Goal: Task Accomplishment & Management: Manage account settings

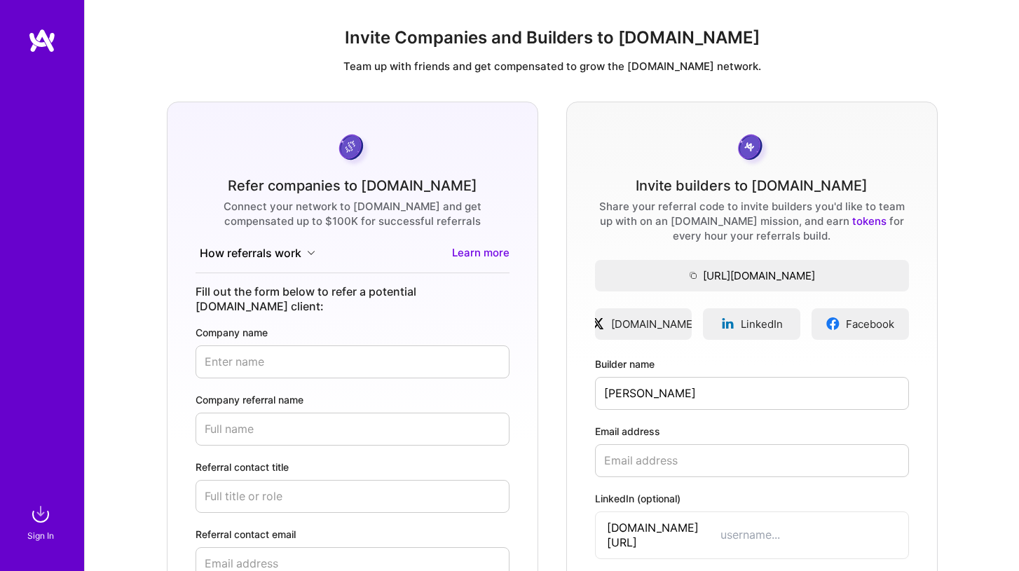
click at [632, 452] on input "Email address" at bounding box center [752, 460] width 314 height 33
paste input "[EMAIL_ADDRESS][DOMAIN_NAME]"
type input "[EMAIL_ADDRESS][DOMAIN_NAME]"
click at [706, 377] on input "[PERSON_NAME]" at bounding box center [752, 393] width 314 height 33
click at [694, 396] on input "[PERSON_NAME]" at bounding box center [752, 393] width 314 height 33
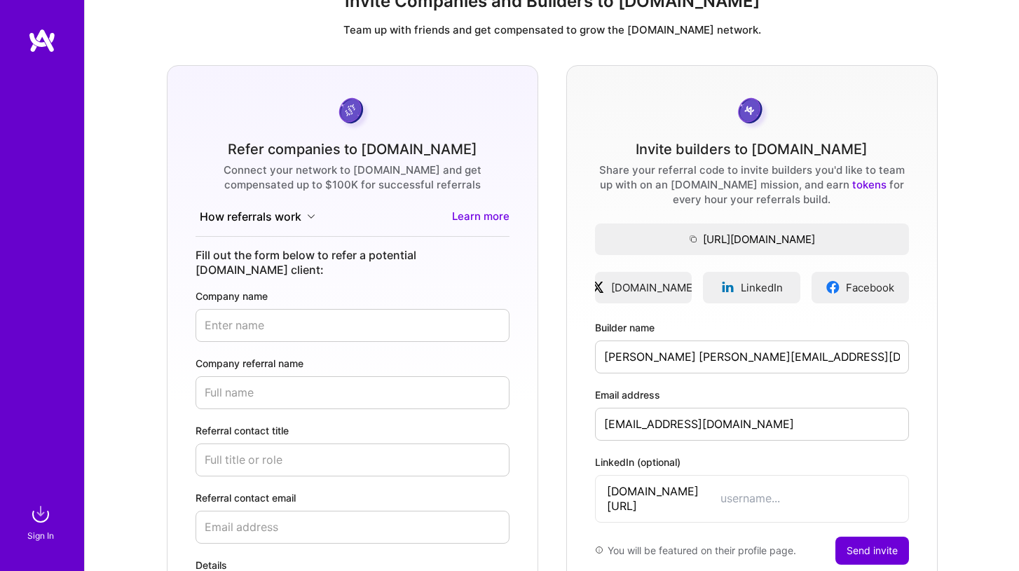
scroll to position [48, 0]
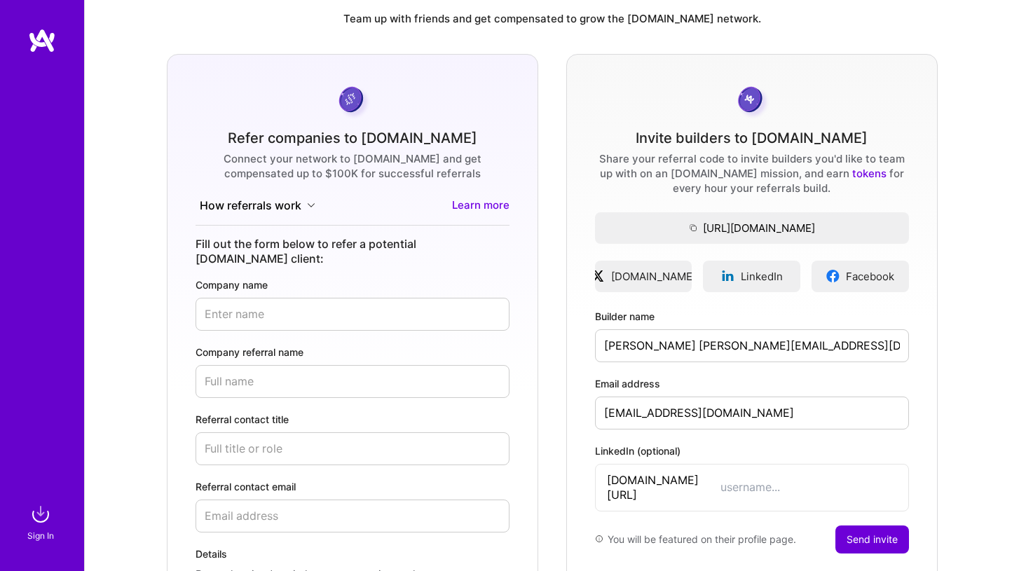
click at [740, 358] on input "[PERSON_NAME] [PERSON_NAME][EMAIL_ADDRESS][DOMAIN_NAME]" at bounding box center [752, 345] width 314 height 33
drag, startPoint x: 712, startPoint y: 346, endPoint x: 944, endPoint y: 347, distance: 231.9
click at [944, 347] on div "Refer companies to [DOMAIN_NAME] Connect your network to [DOMAIN_NAME] and get …" at bounding box center [551, 392] width 911 height 677
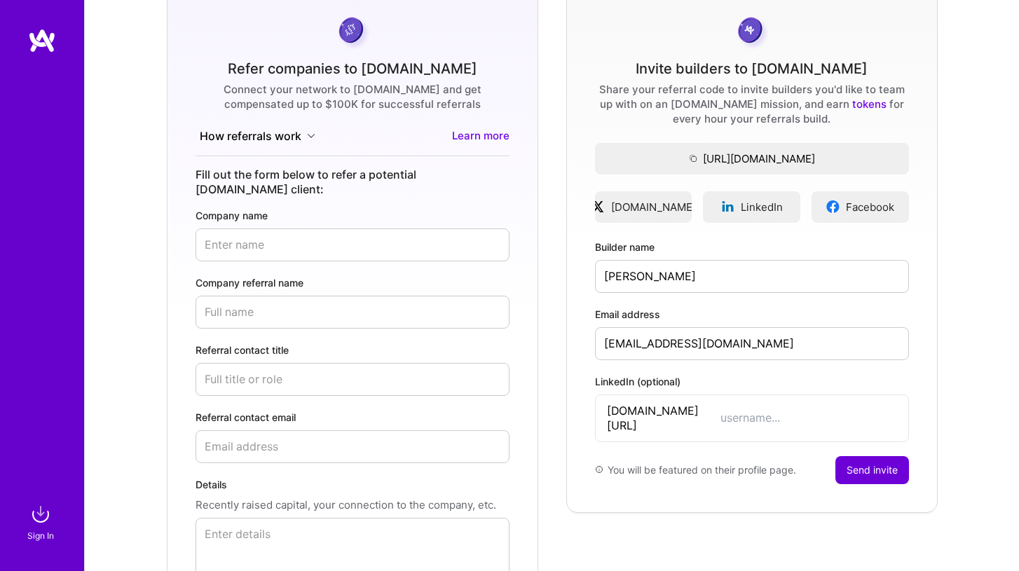
scroll to position [132, 0]
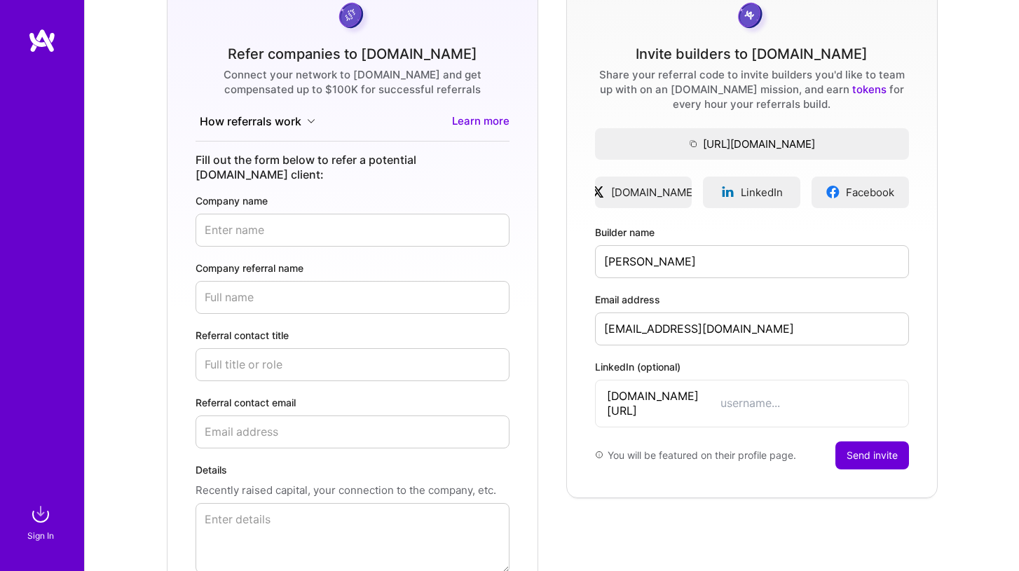
type input "[PERSON_NAME]"
click at [689, 392] on span "[DOMAIN_NAME][URL]" at bounding box center [663, 403] width 113 height 29
paste input "[PERSON_NAME]"
type input "[PERSON_NAME]"
click at [866, 441] on button "Send invite" at bounding box center [872, 455] width 74 height 28
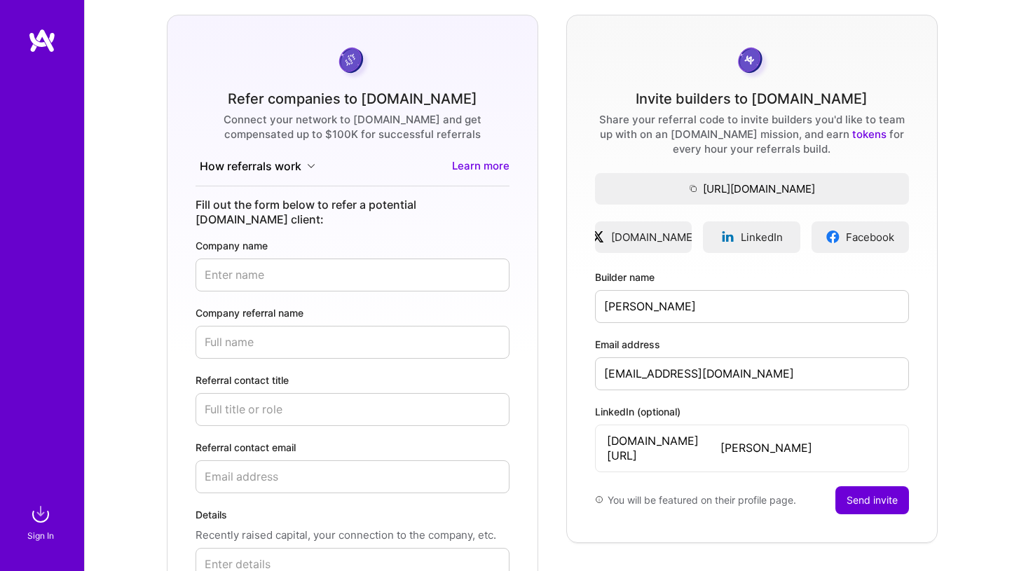
scroll to position [90, 0]
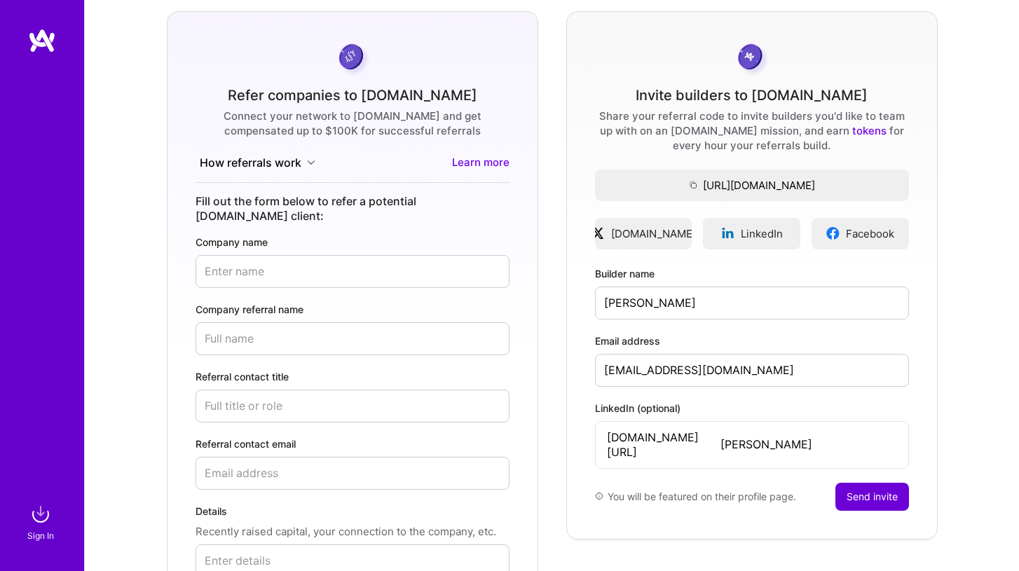
drag, startPoint x: 770, startPoint y: 368, endPoint x: 579, endPoint y: 355, distance: 191.0
click at [579, 355] on div "Invite builders to A.Team Share your referral code to invite builders you'd lik…" at bounding box center [751, 275] width 371 height 528
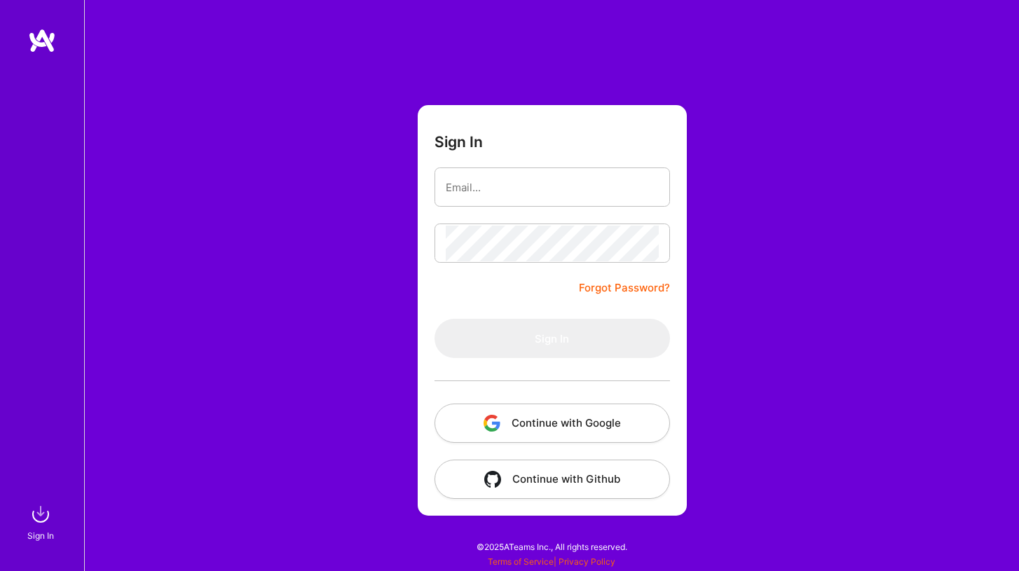
click at [843, 189] on div "Sign In Forgot Password? Sign In Continue with Google Continue with Github" at bounding box center [551, 285] width 935 height 571
click at [580, 195] on input "email" at bounding box center [552, 188] width 213 height 36
type input "[PERSON_NAME][EMAIL_ADDRESS][DOMAIN_NAME]"
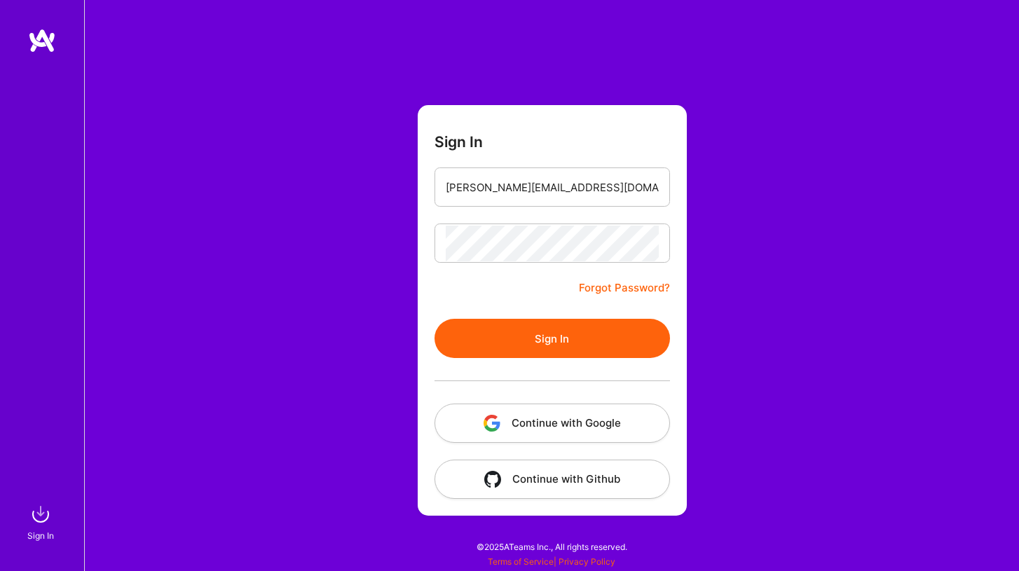
click at [560, 337] on button "Sign In" at bounding box center [551, 338] width 235 height 39
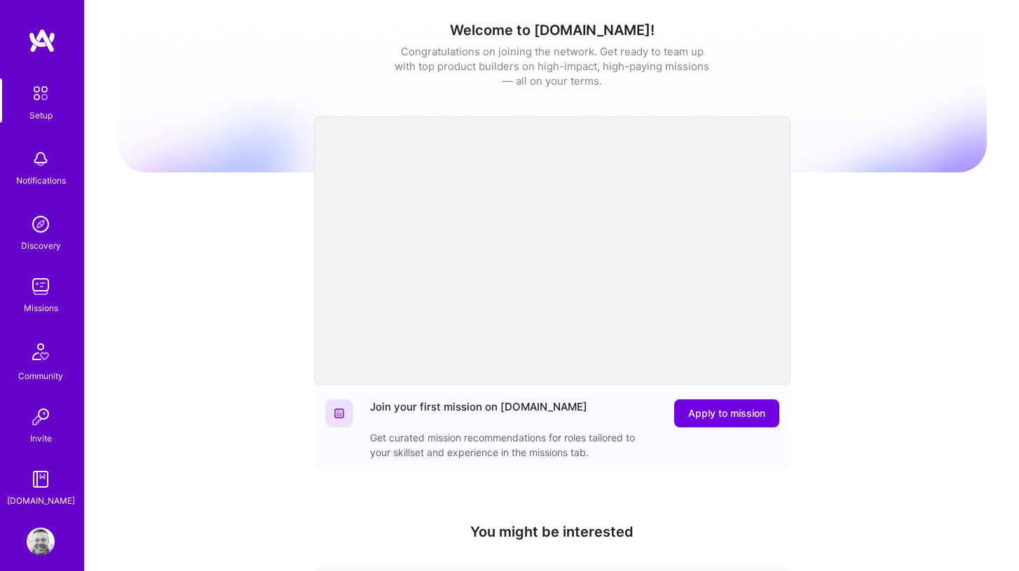
scroll to position [13, 0]
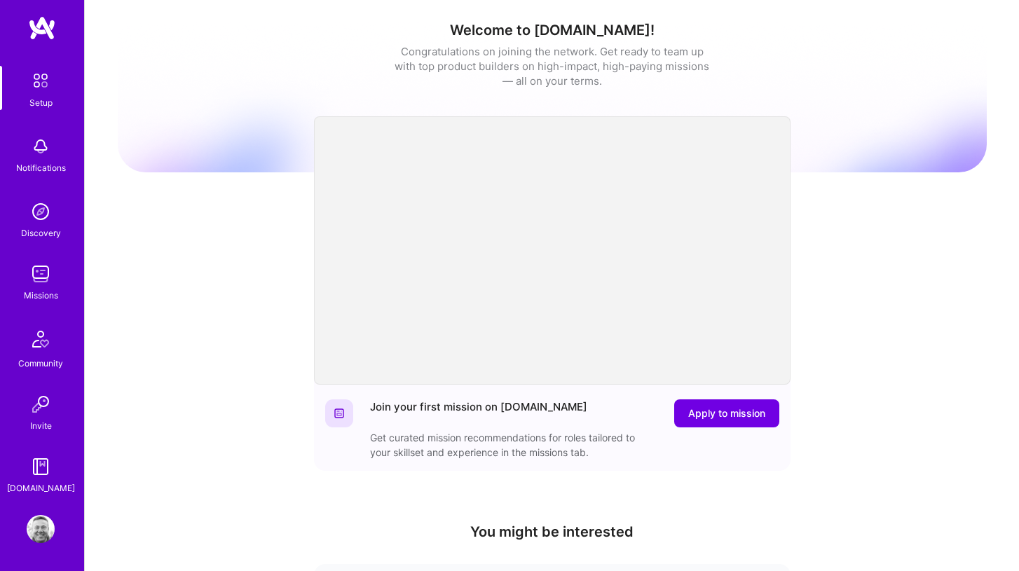
click at [36, 526] on img at bounding box center [41, 529] width 28 height 28
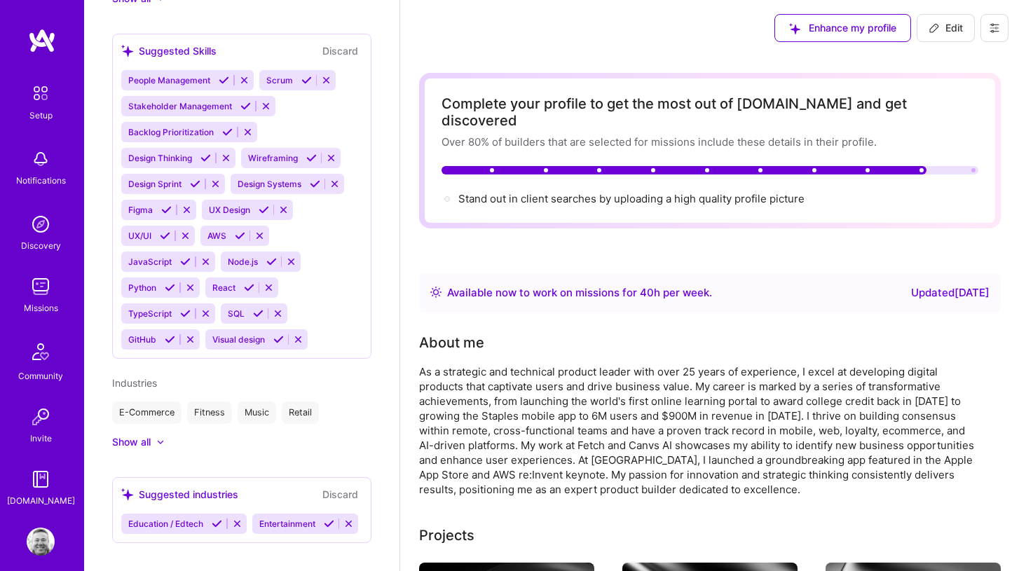
scroll to position [13, 0]
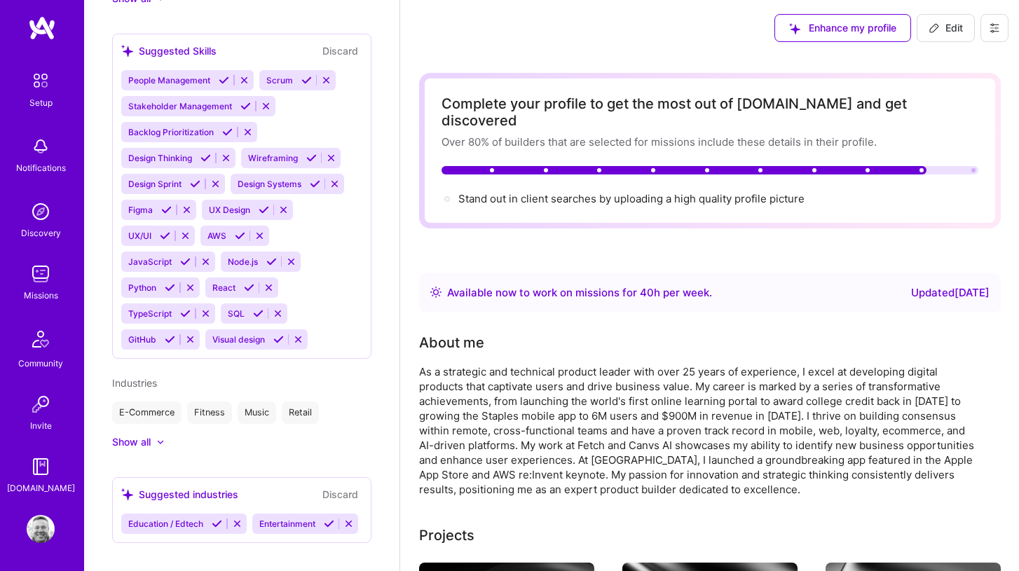
click at [32, 404] on img at bounding box center [41, 404] width 28 height 28
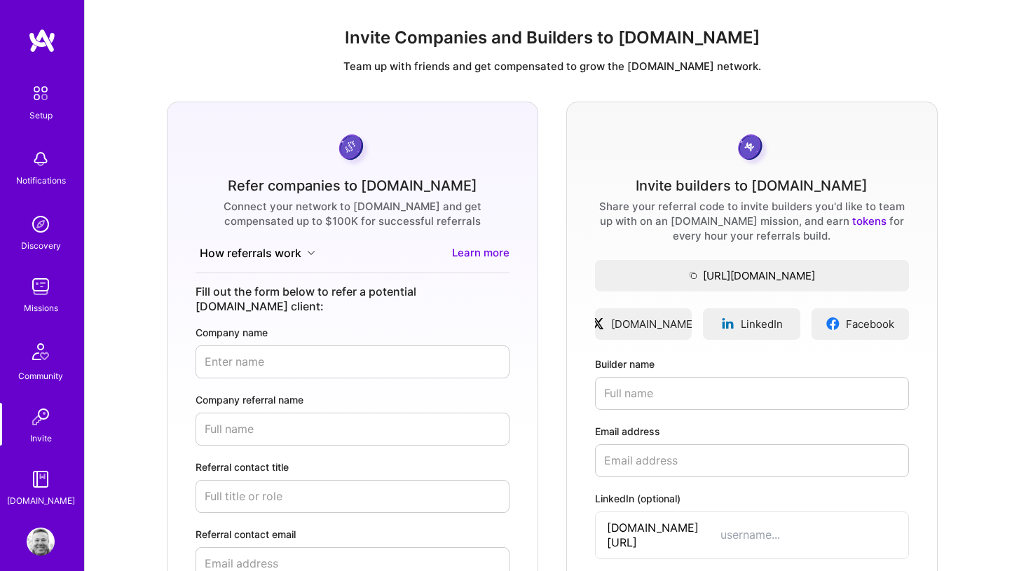
click at [644, 453] on input "Email address" at bounding box center [752, 460] width 314 height 33
paste input "[EMAIL_ADDRESS][DOMAIN_NAME]"
type input "[EMAIL_ADDRESS][DOMAIN_NAME]"
click at [661, 381] on input "Builder name" at bounding box center [752, 393] width 314 height 33
type input "[PERSON_NAME]"
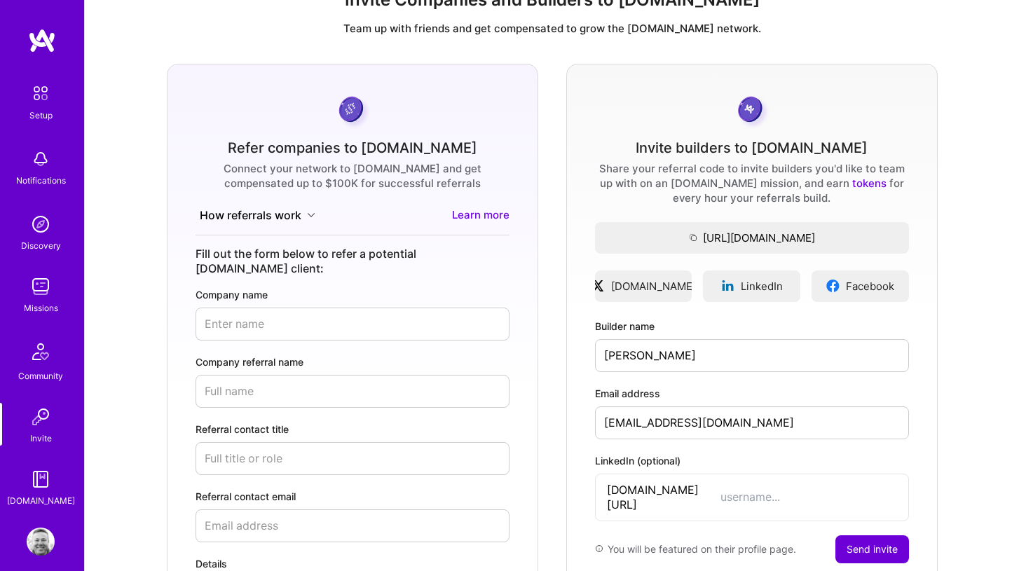
scroll to position [137, 0]
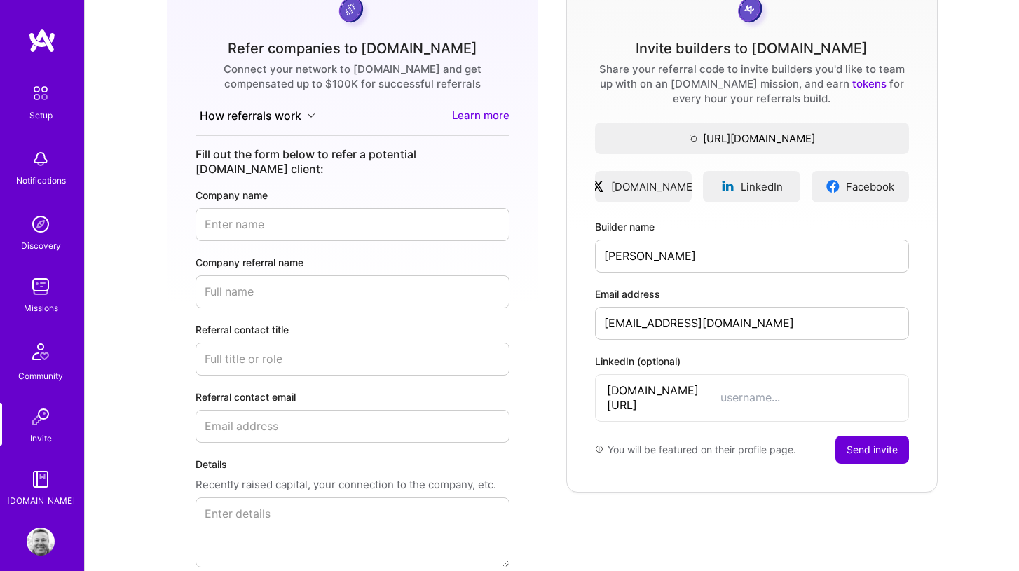
click at [702, 443] on div "You will be featured on their profile page." at bounding box center [695, 450] width 201 height 28
click at [720, 390] on input "LinkedIn (optional)" at bounding box center [808, 397] width 177 height 15
type input "[PERSON_NAME]"
click at [853, 437] on button "Send invite" at bounding box center [872, 450] width 74 height 28
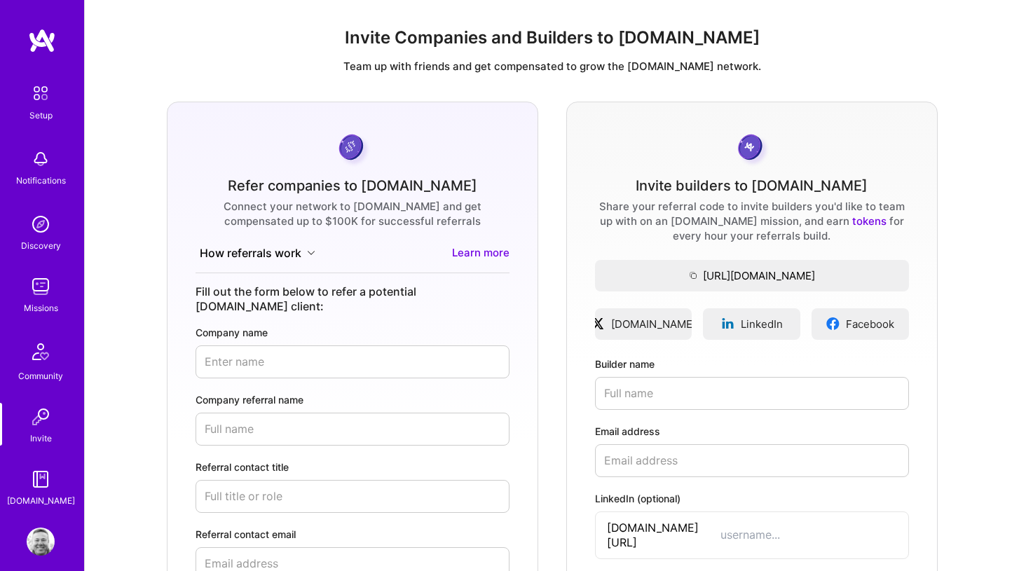
click at [48, 282] on img at bounding box center [41, 287] width 28 height 28
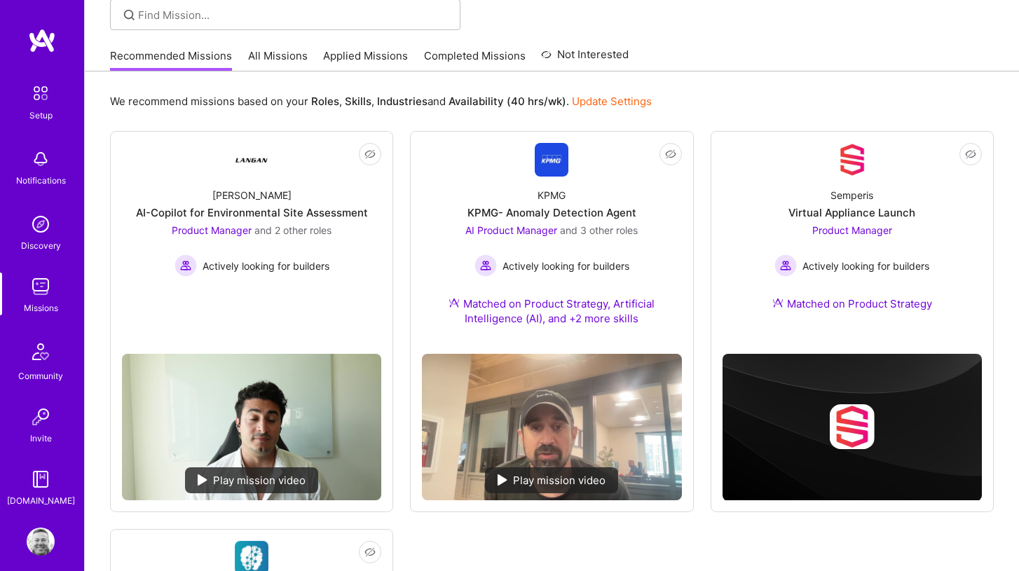
scroll to position [103, 0]
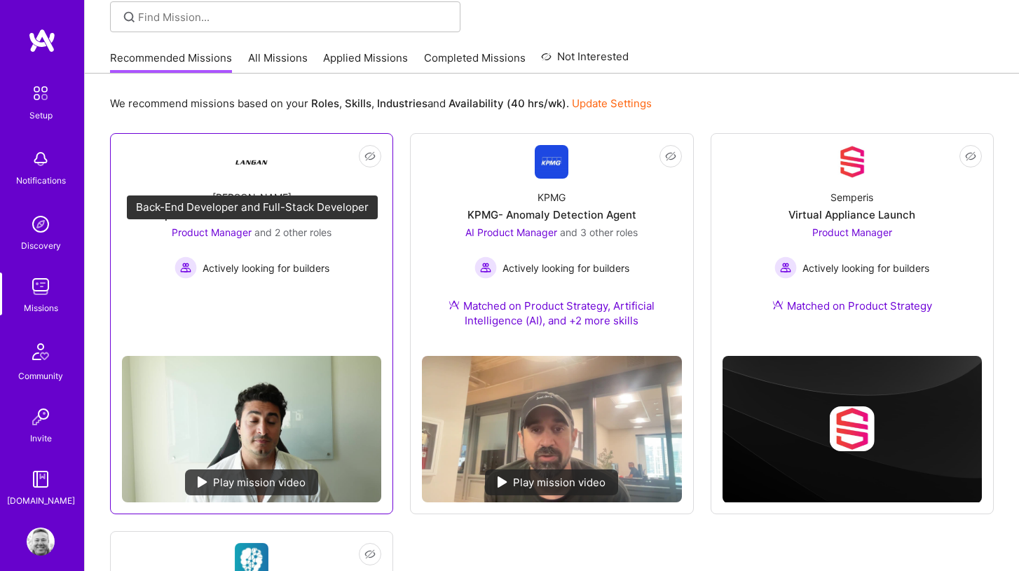
click at [238, 232] on span "Product Manager" at bounding box center [212, 232] width 80 height 12
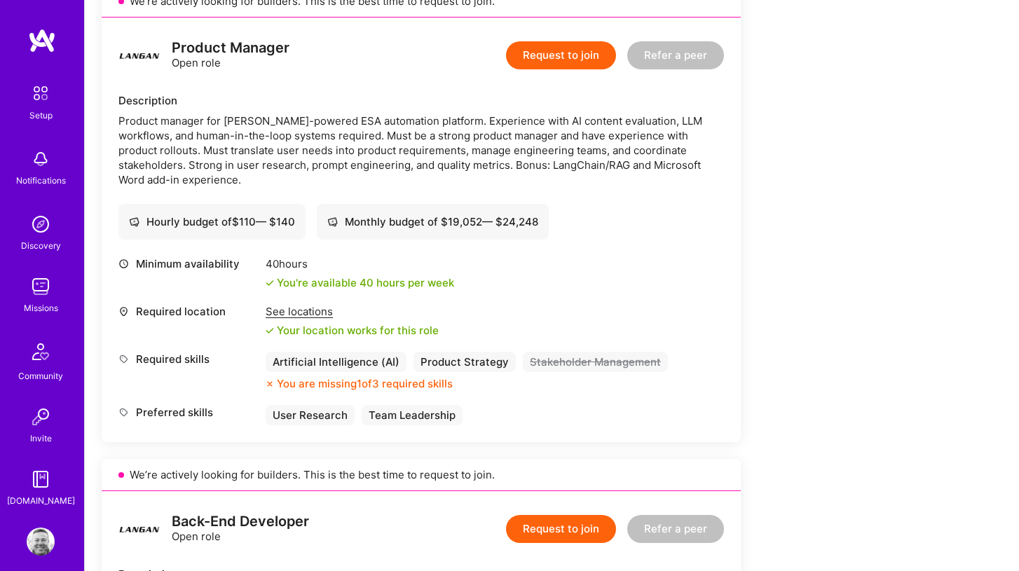
scroll to position [347, 0]
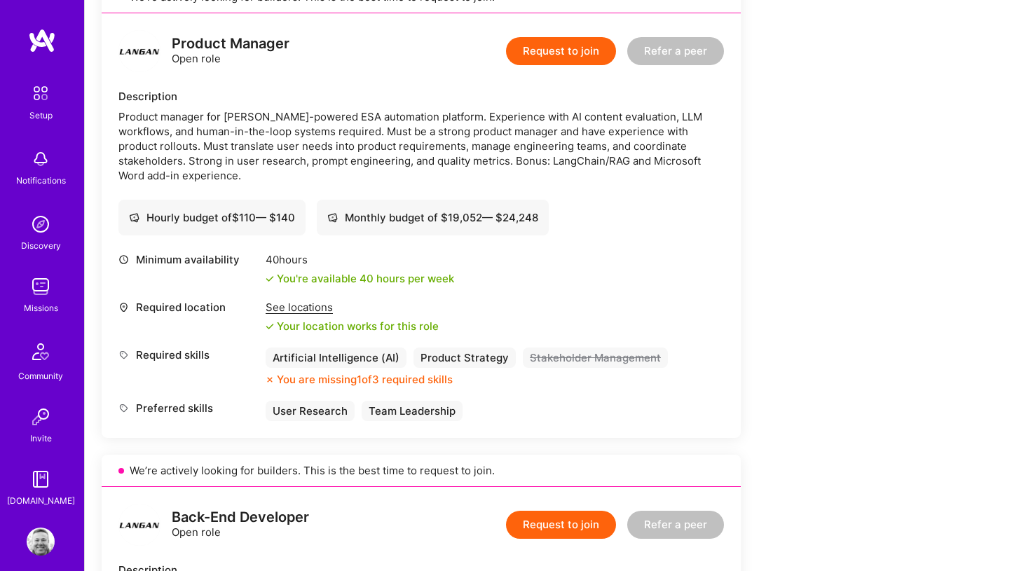
click at [305, 312] on div "See locations" at bounding box center [352, 307] width 173 height 15
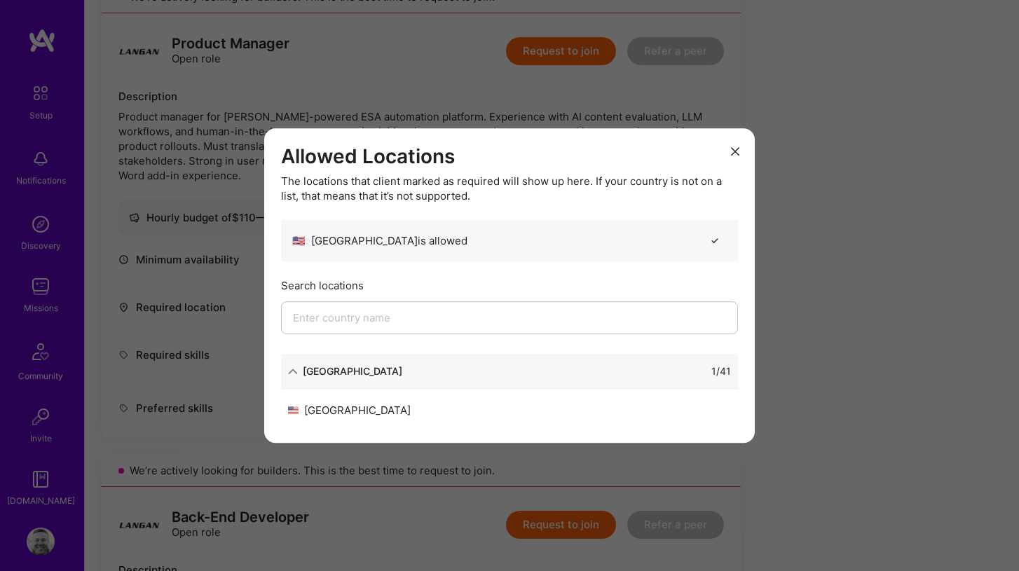
click at [420, 316] on input "modal" at bounding box center [509, 317] width 457 height 33
click at [368, 410] on div "[GEOGRAPHIC_DATA]" at bounding box center [398, 410] width 221 height 15
click at [718, 136] on div "Allowed Locations The locations that client marked as required will show up her…" at bounding box center [509, 285] width 490 height 315
click at [731, 147] on icon "modal" at bounding box center [735, 151] width 8 height 8
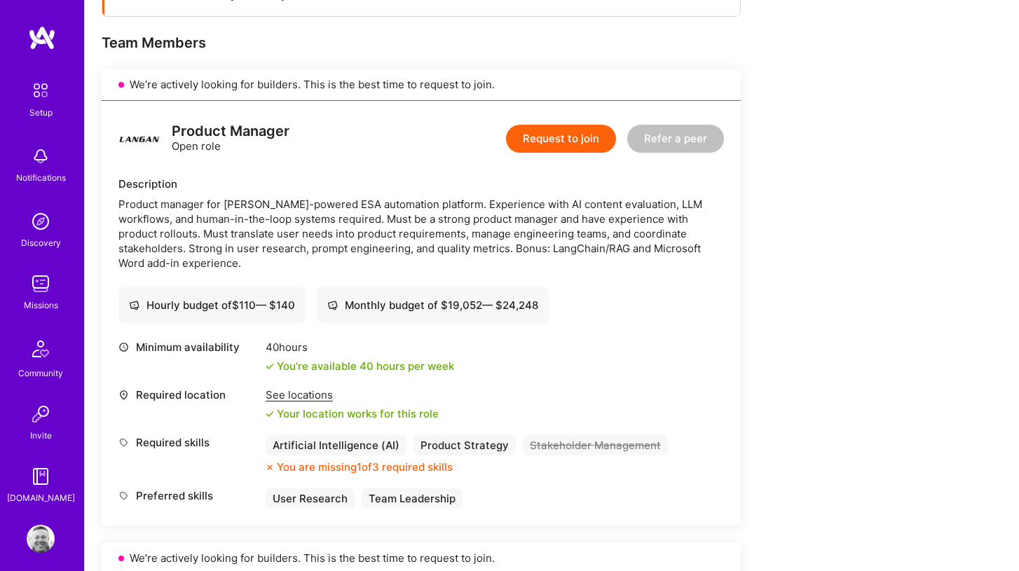
scroll to position [13, 0]
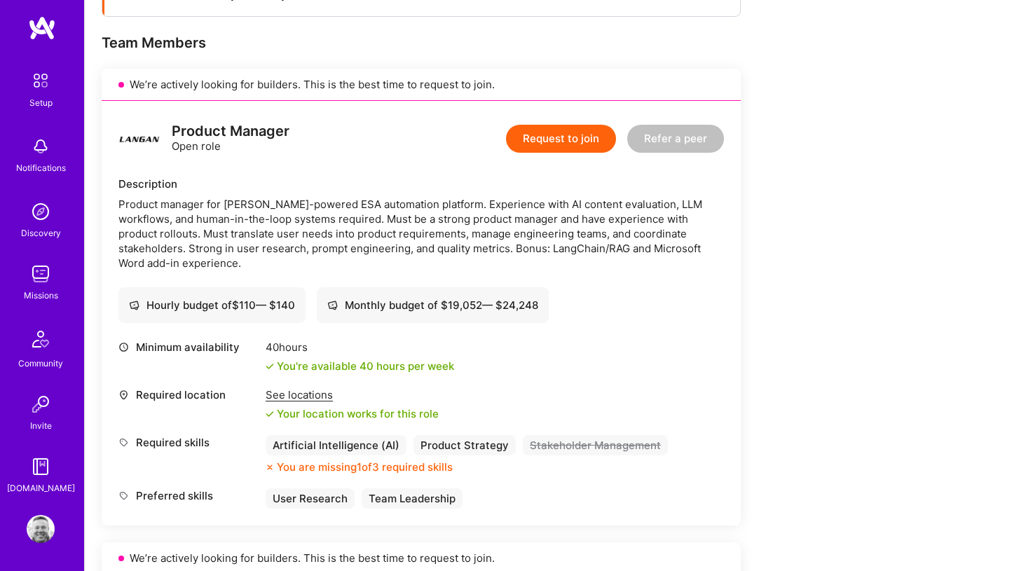
click at [40, 519] on img at bounding box center [41, 529] width 28 height 28
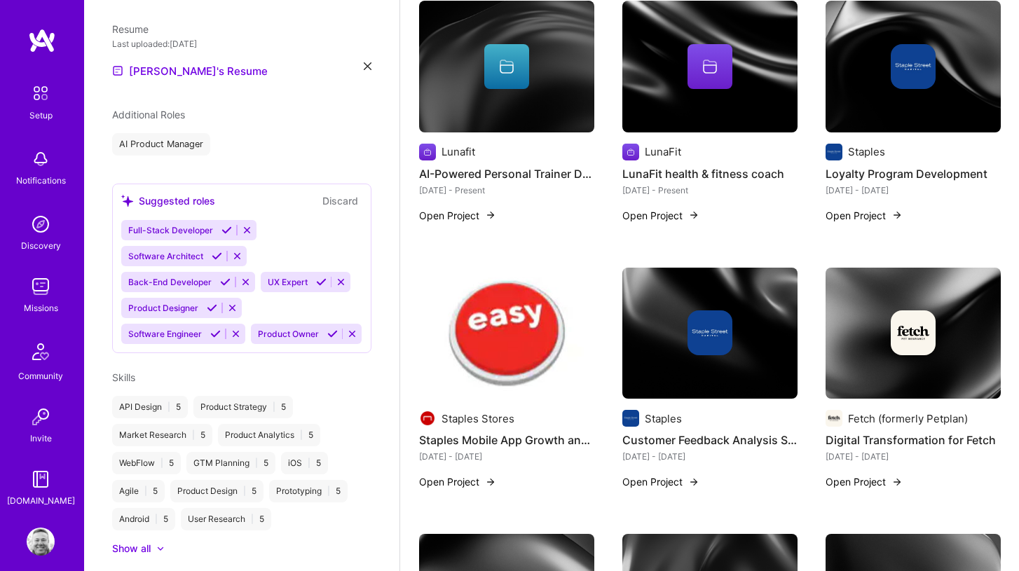
scroll to position [453, 0]
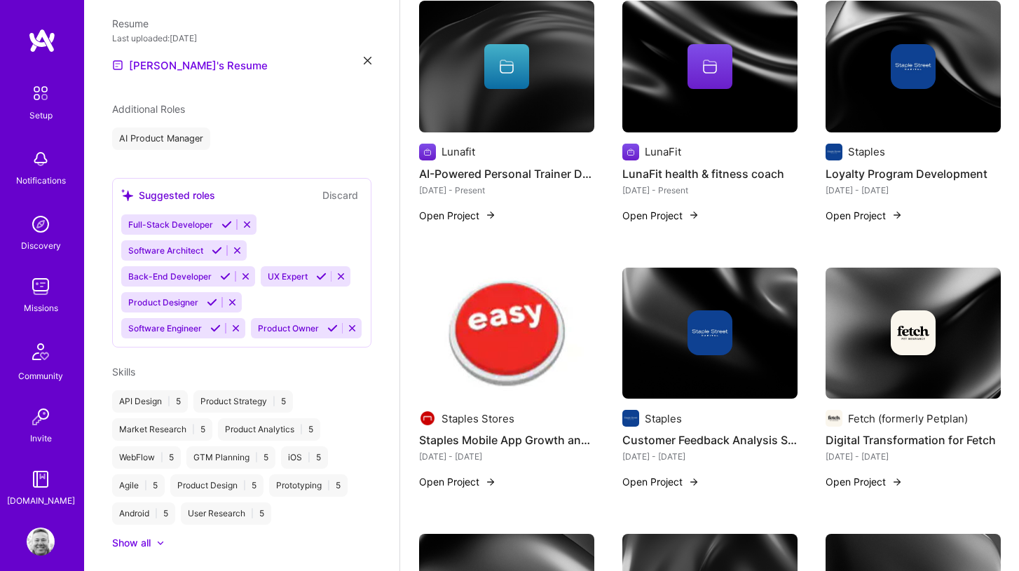
click at [161, 539] on div at bounding box center [160, 543] width 8 height 8
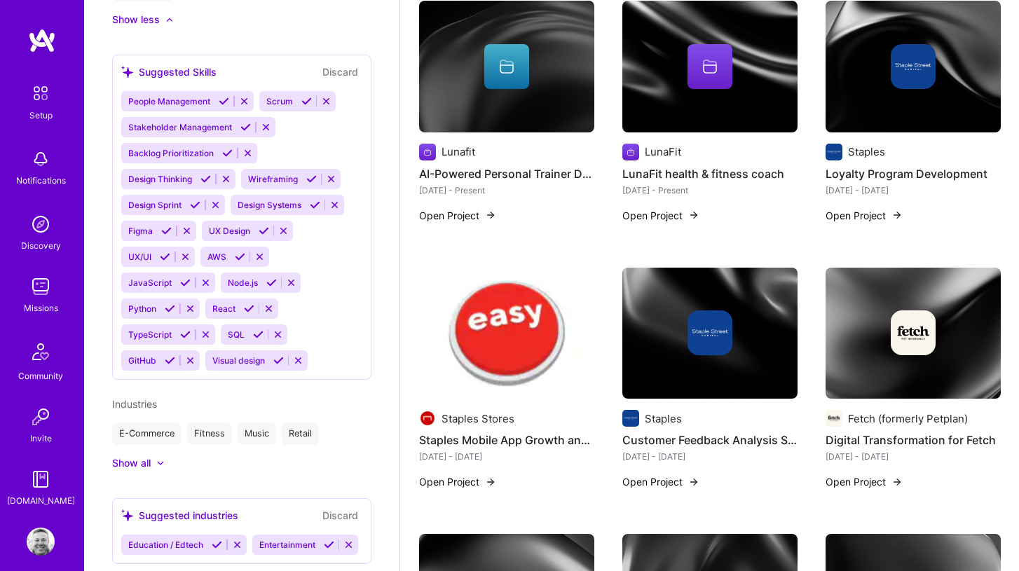
scroll to position [1137, 0]
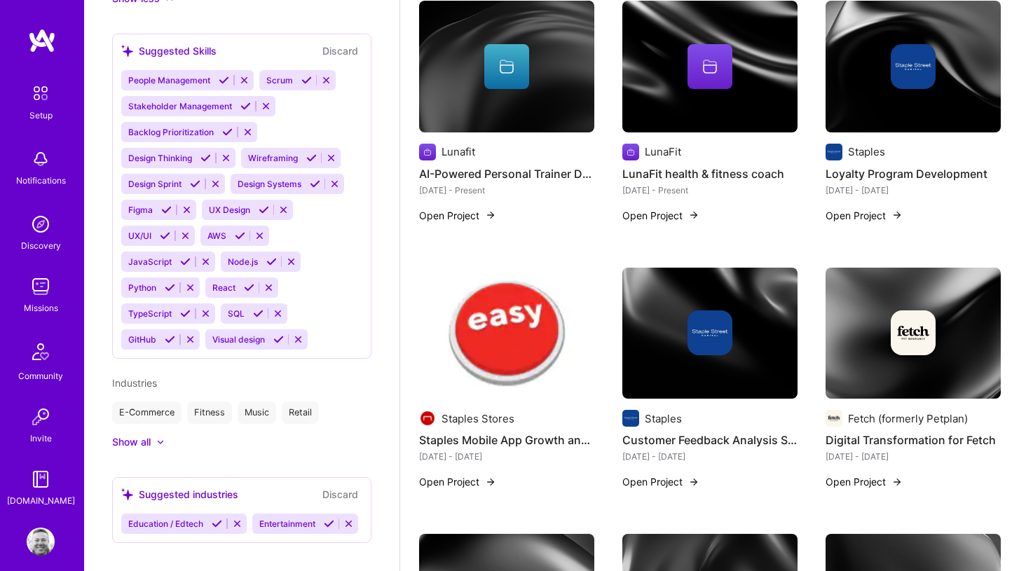
click at [324, 333] on div "Suggested Skills Discard People Management Scrum Stakeholder Management Backlog…" at bounding box center [241, 196] width 259 height 325
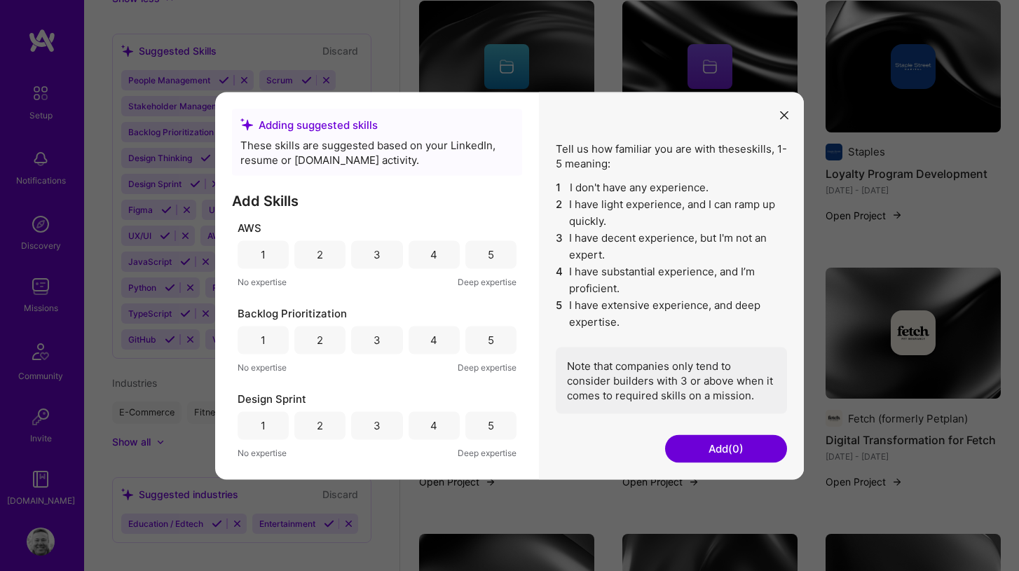
click at [782, 118] on icon "modal" at bounding box center [784, 115] width 8 height 8
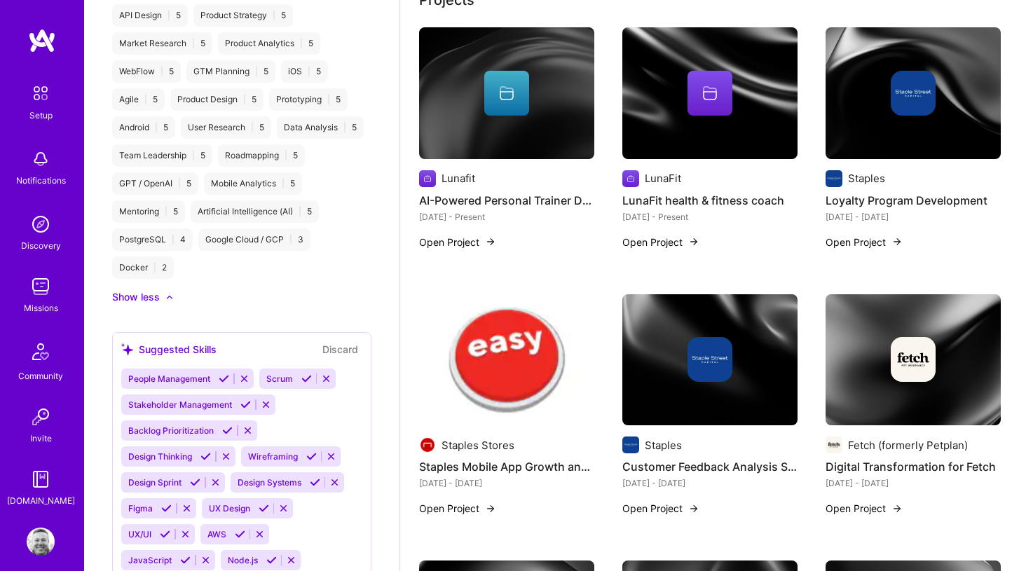
scroll to position [841, 0]
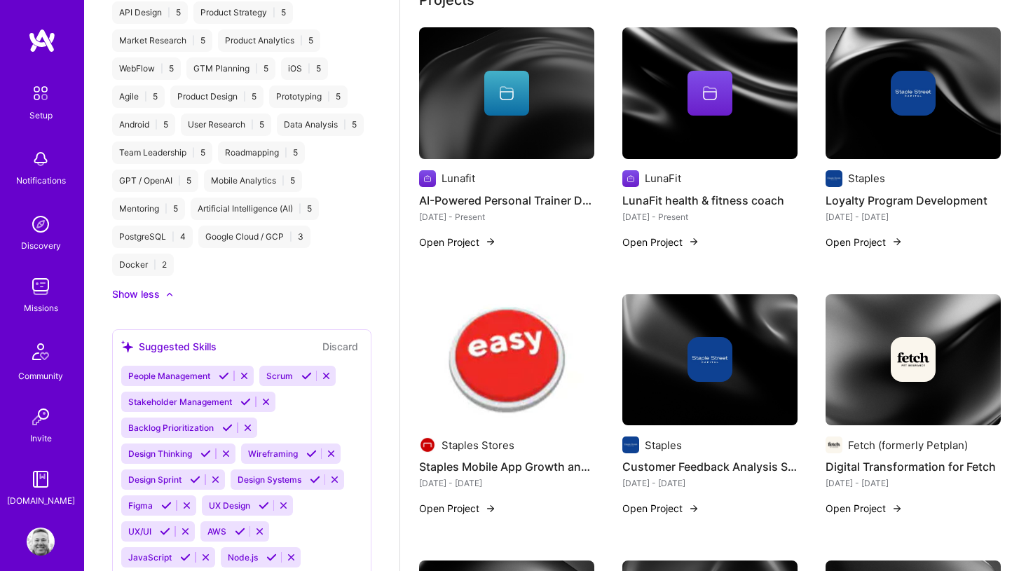
click at [221, 371] on icon at bounding box center [224, 376] width 11 height 11
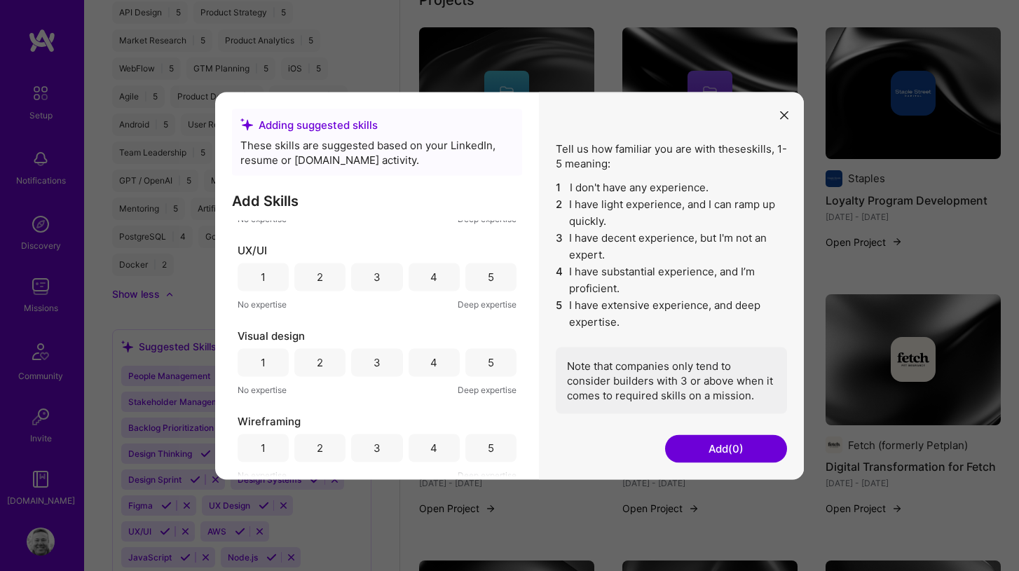
scroll to position [1436, 0]
click at [780, 121] on button "modal" at bounding box center [784, 114] width 17 height 23
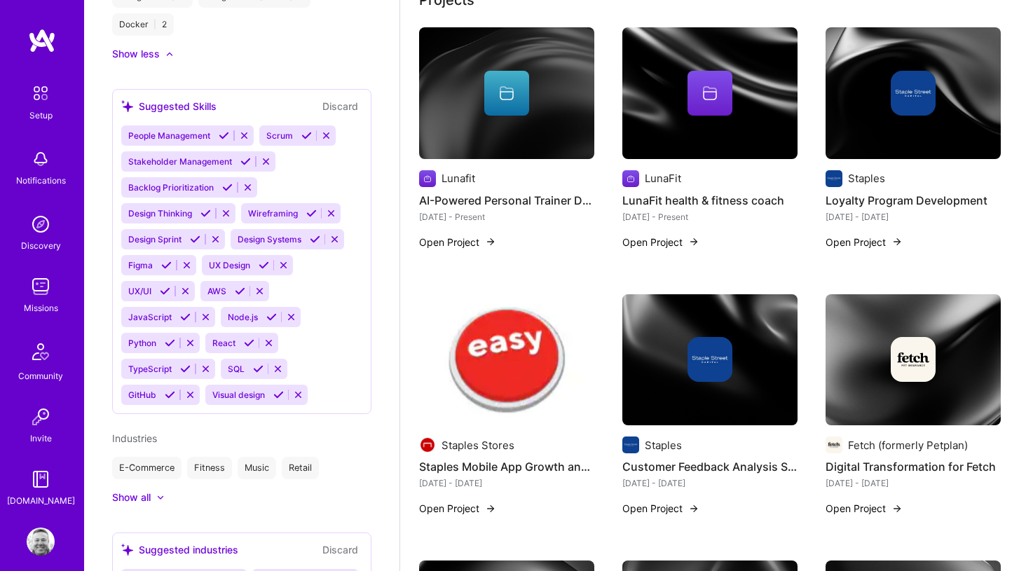
scroll to position [1137, 0]
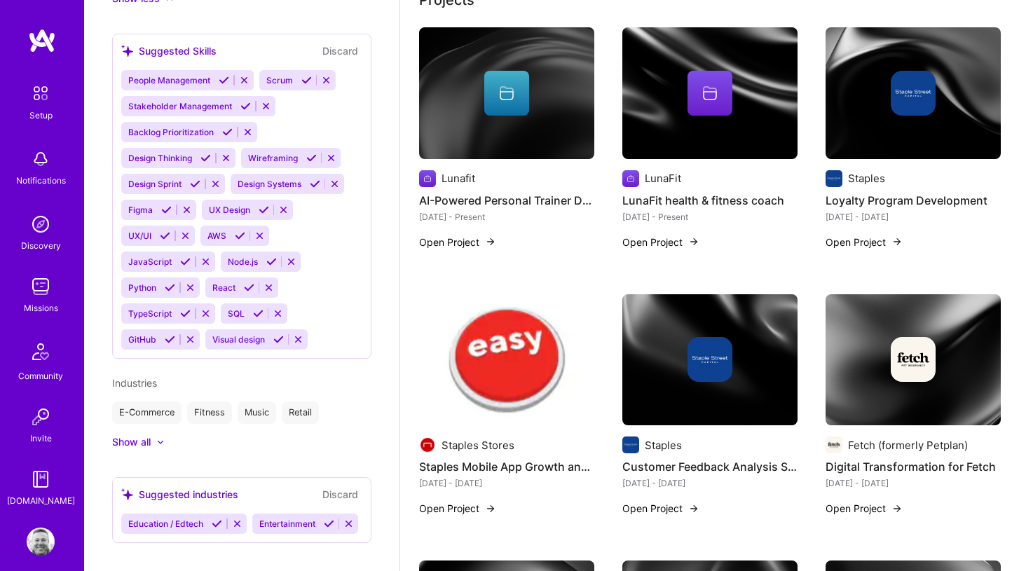
click at [165, 414] on div "Industries E-Commerce Fitness Music Retail Show all" at bounding box center [241, 413] width 259 height 74
click at [163, 440] on icon at bounding box center [160, 442] width 7 height 4
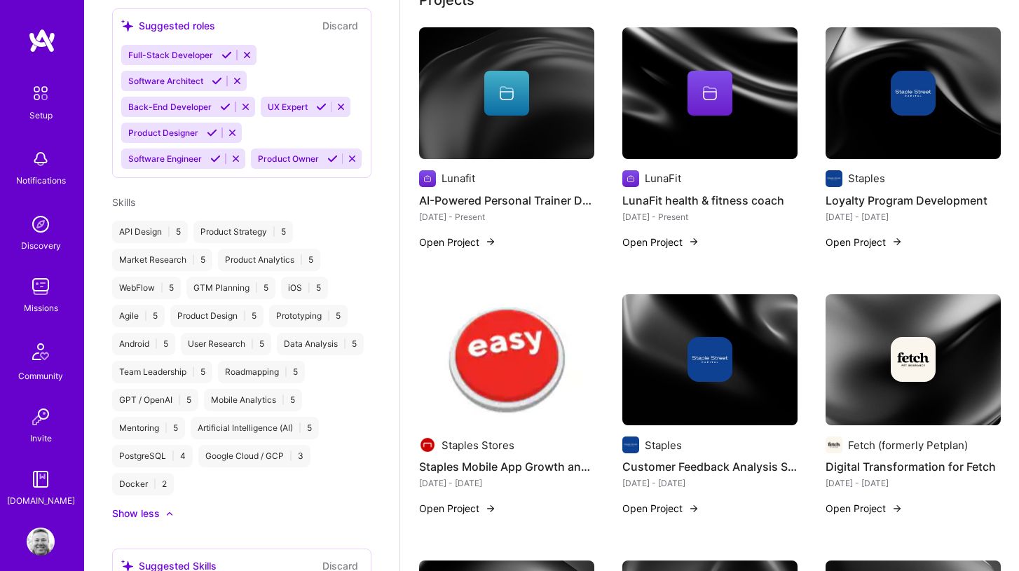
scroll to position [626, 0]
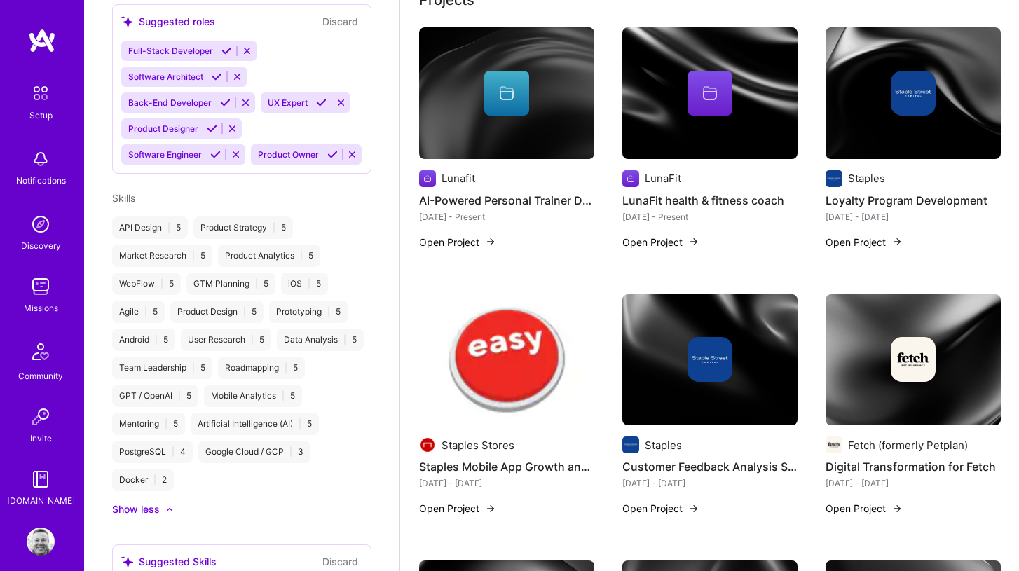
click at [186, 216] on div "API Design | 5" at bounding box center [150, 227] width 76 height 22
click at [181, 216] on div "API Design | 5" at bounding box center [150, 227] width 76 height 22
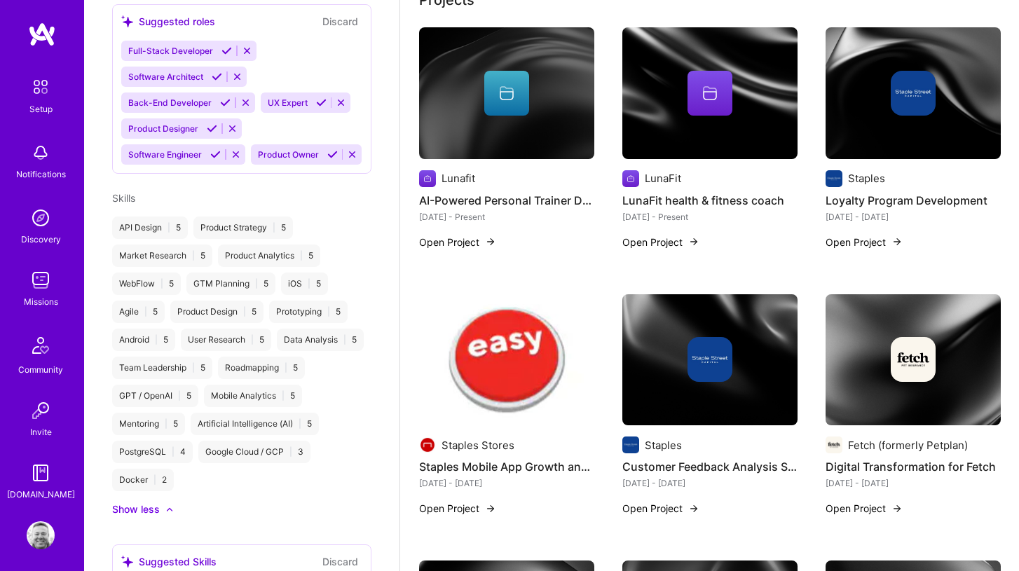
scroll to position [13, 0]
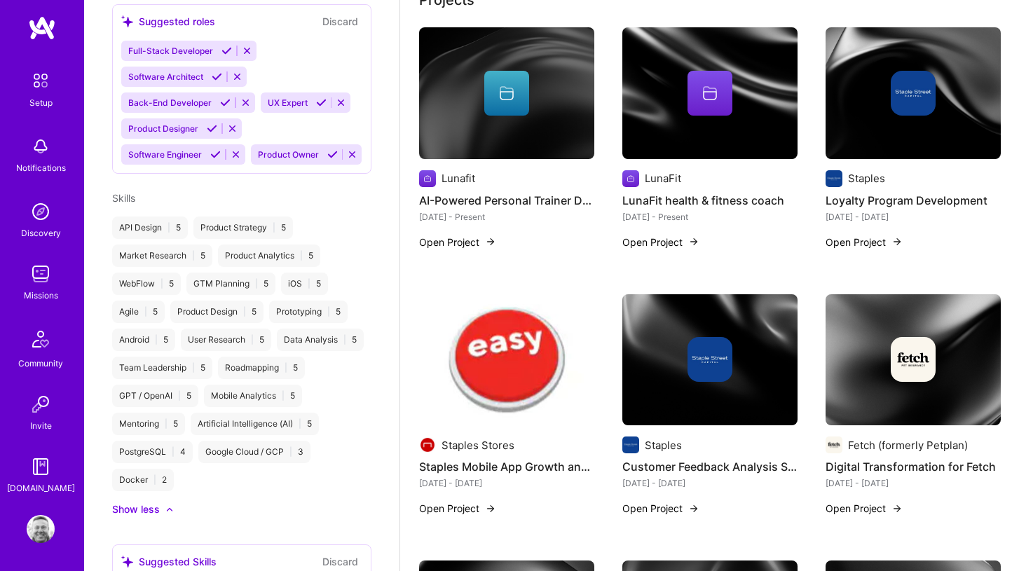
click at [48, 528] on img at bounding box center [41, 529] width 28 height 28
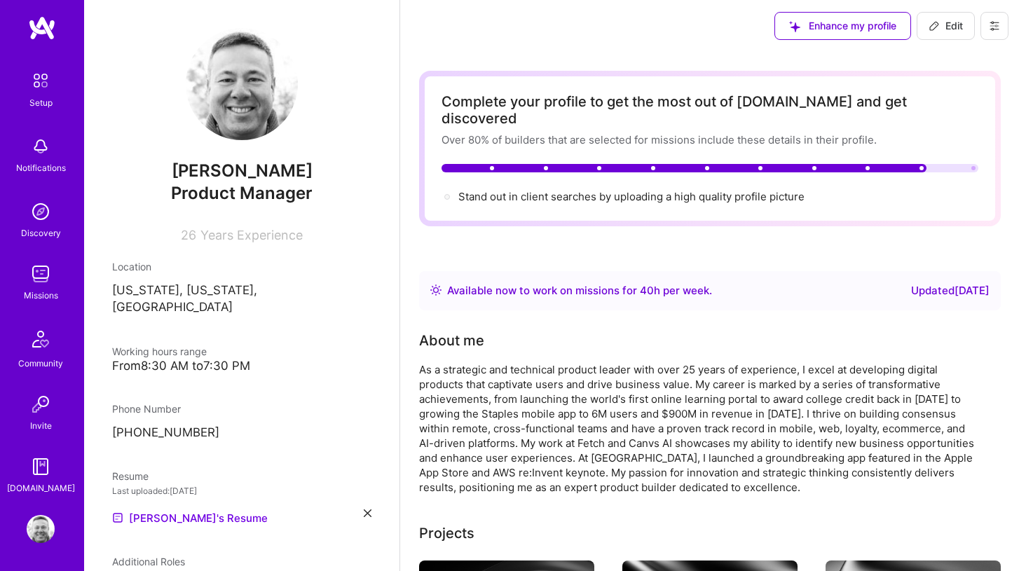
scroll to position [0, 0]
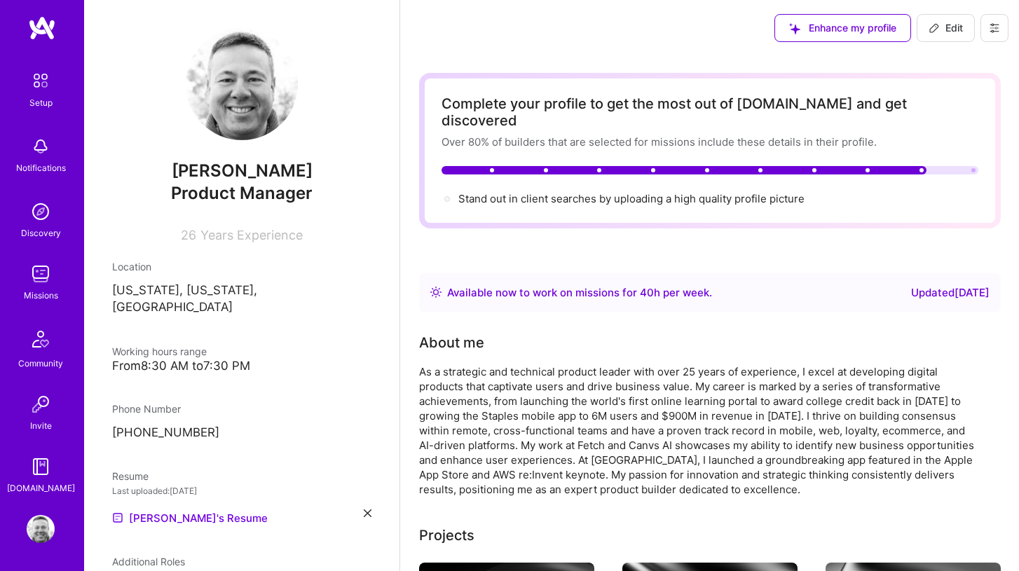
click at [933, 31] on icon at bounding box center [934, 28] width 8 height 8
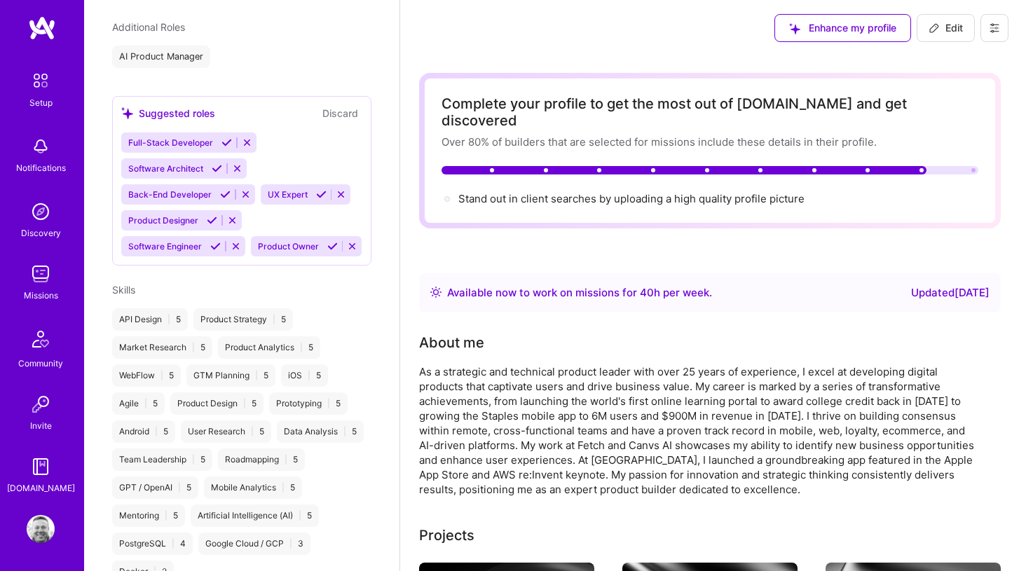
select select "US"
select select "Right Now"
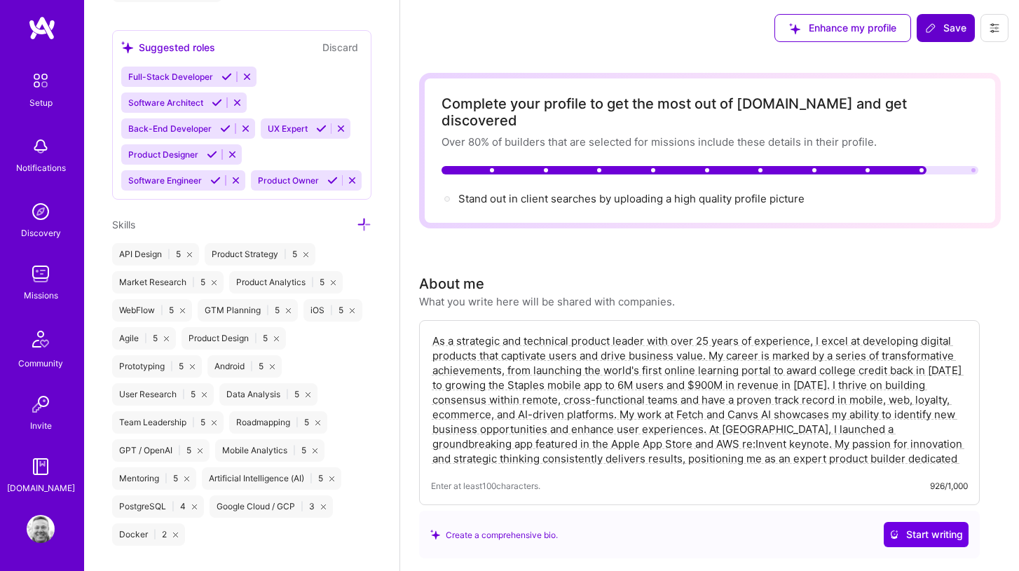
scroll to position [1011, 0]
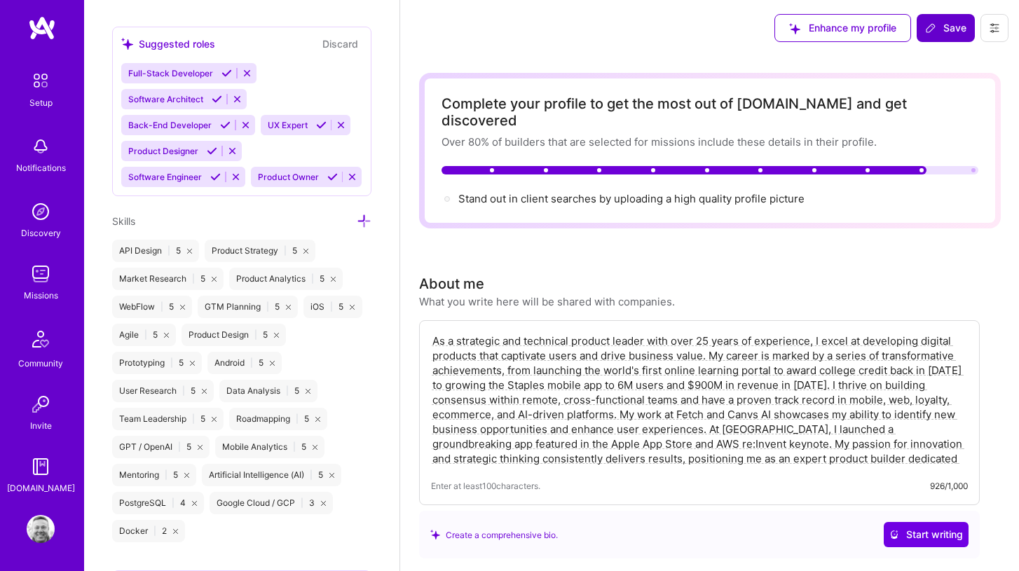
click at [363, 217] on icon at bounding box center [364, 221] width 15 height 15
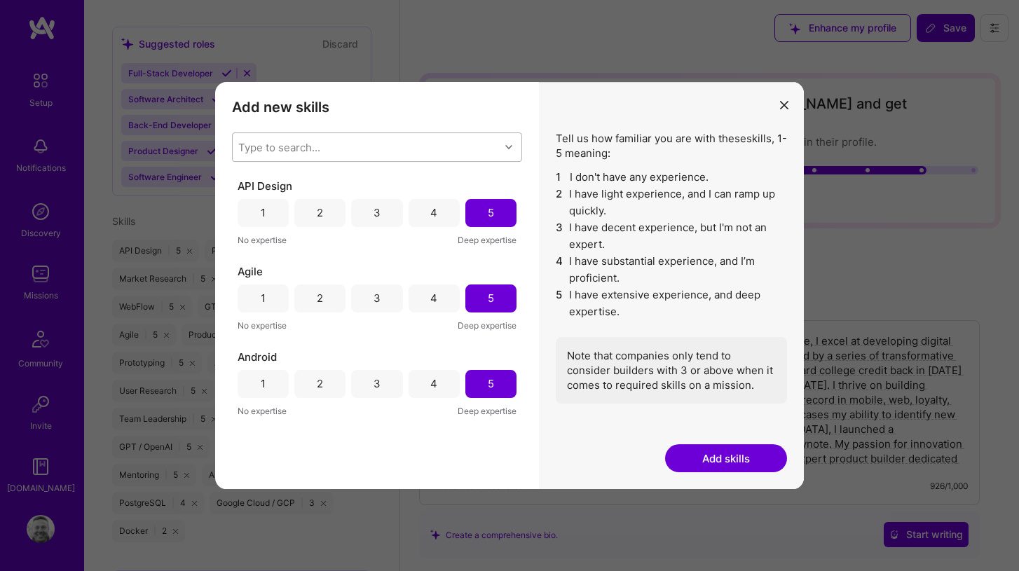
click at [386, 150] on div "Type to search..." at bounding box center [366, 147] width 267 height 28
type input "stake"
click at [378, 186] on div "Stakeholder Management" at bounding box center [376, 183] width 273 height 15
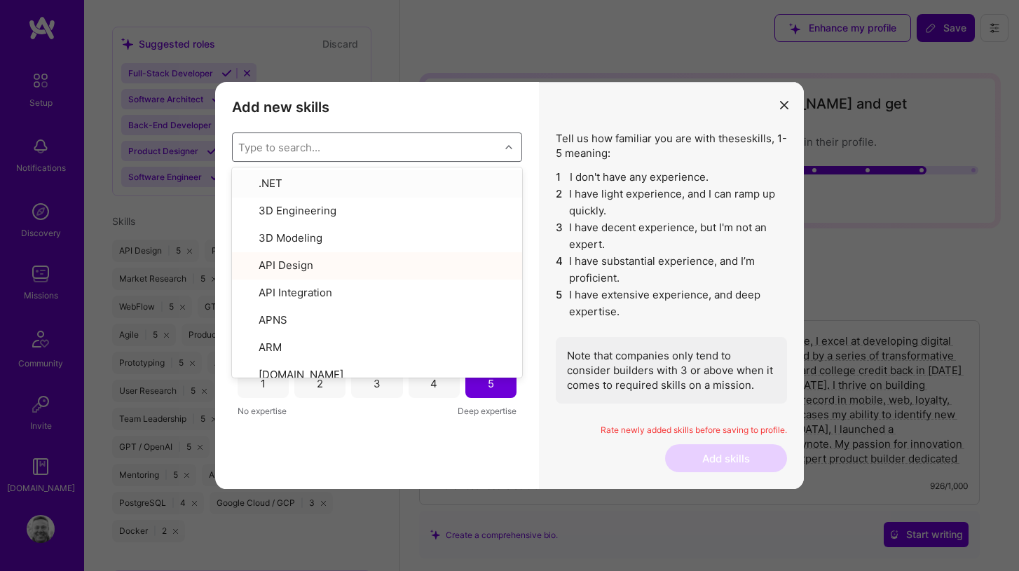
click at [310, 151] on div "Type to search..." at bounding box center [279, 146] width 82 height 15
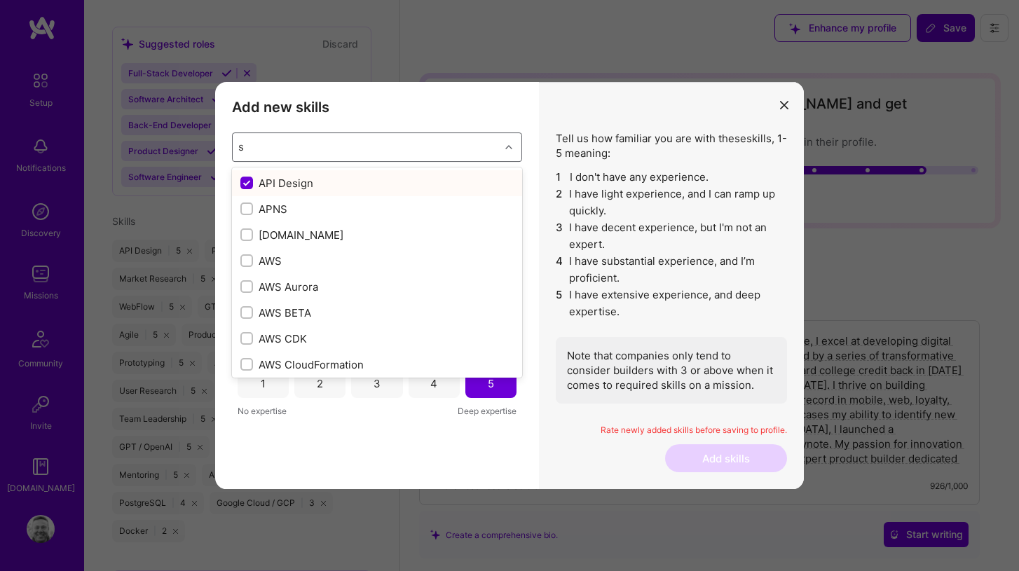
type input "st"
checkbox input "false"
checkbox input "true"
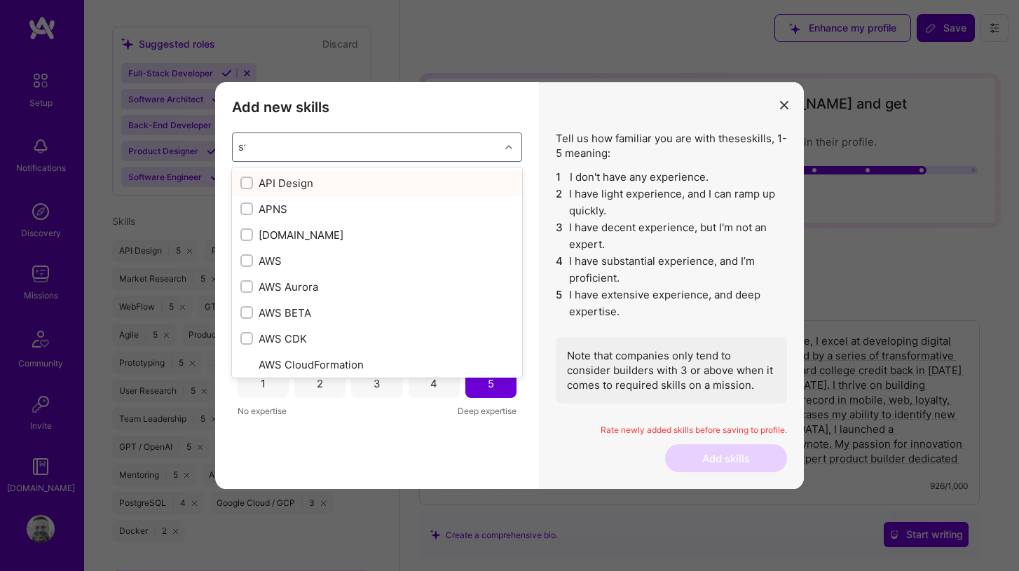
type input "sta"
checkbox input "true"
type input "sta"
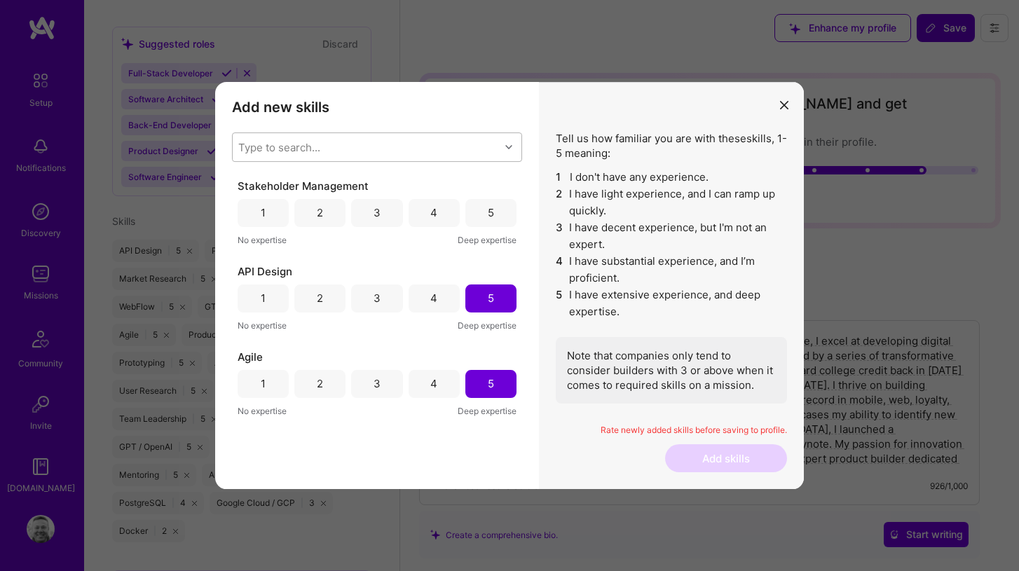
click at [517, 109] on h3 "Add new skills" at bounding box center [377, 107] width 290 height 17
click at [488, 212] on div "5" at bounding box center [491, 212] width 6 height 15
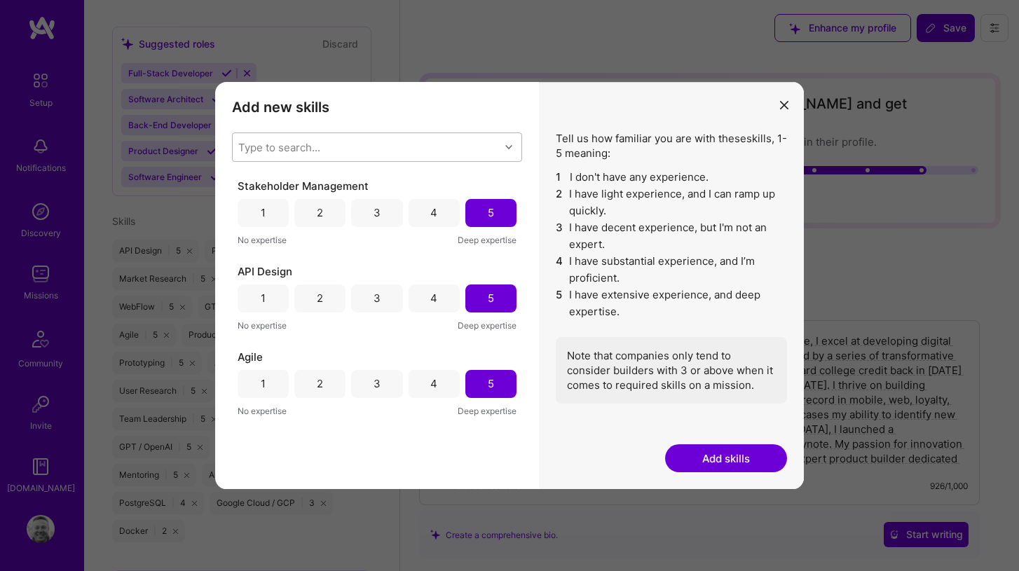
click at [699, 456] on button "Add skills" at bounding box center [726, 458] width 122 height 28
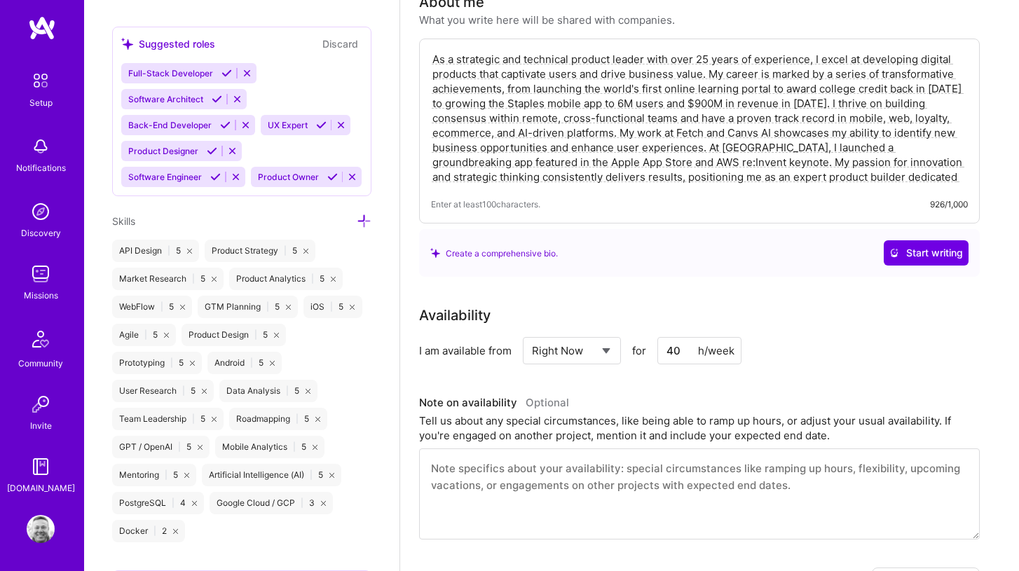
scroll to position [0, 0]
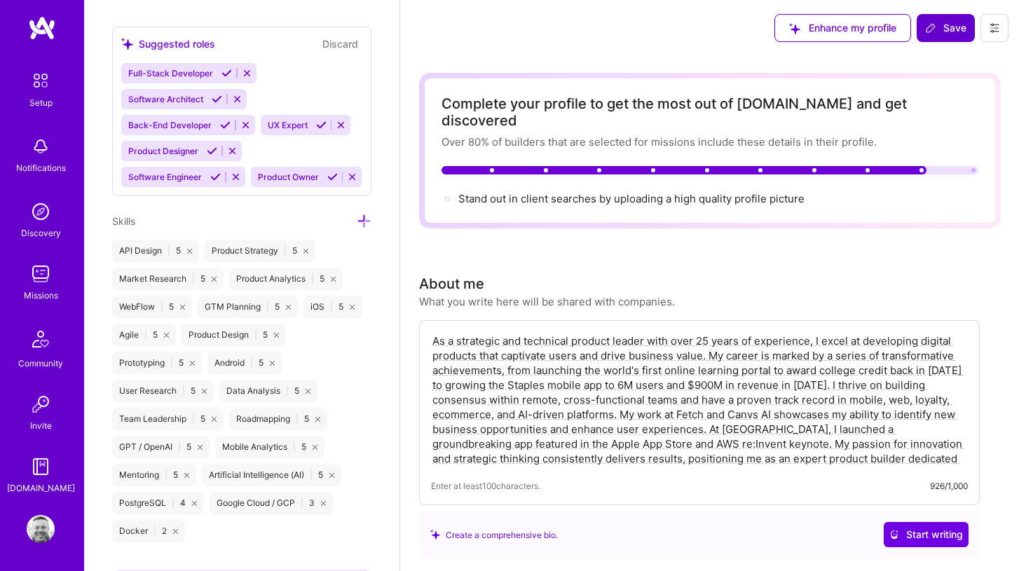
click at [952, 41] on button "Save" at bounding box center [945, 28] width 58 height 28
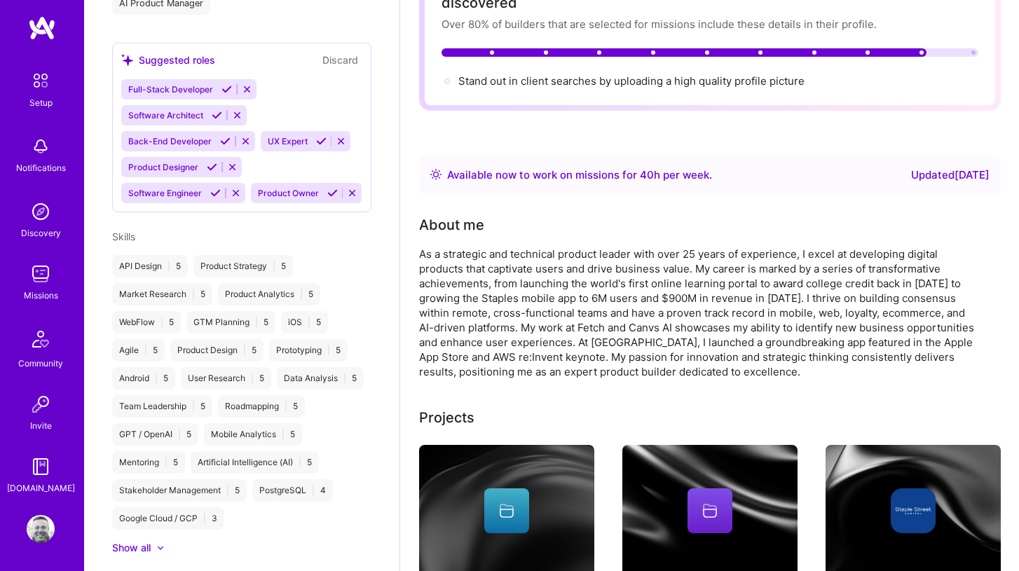
scroll to position [119, 0]
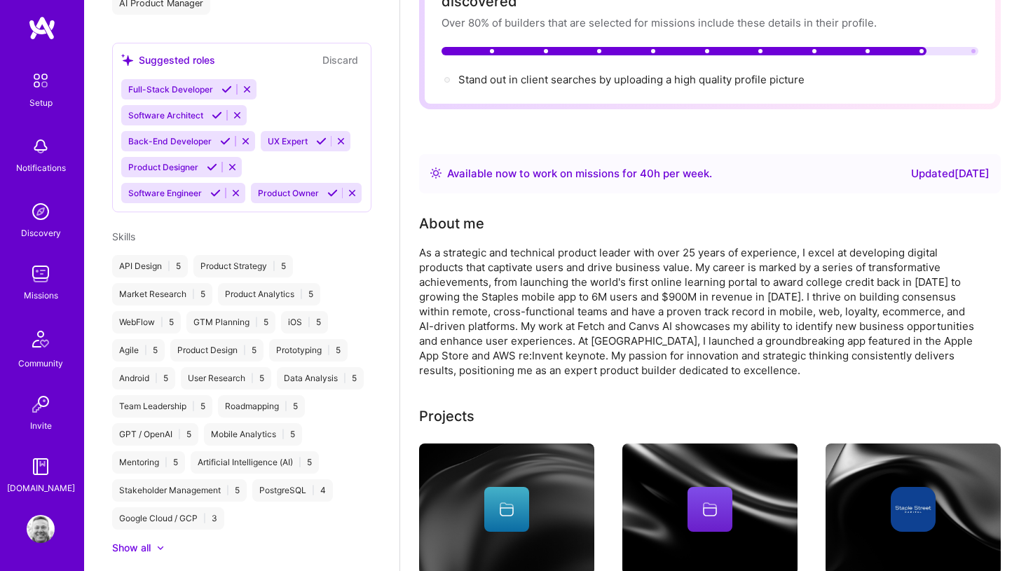
click at [40, 280] on img at bounding box center [41, 274] width 28 height 28
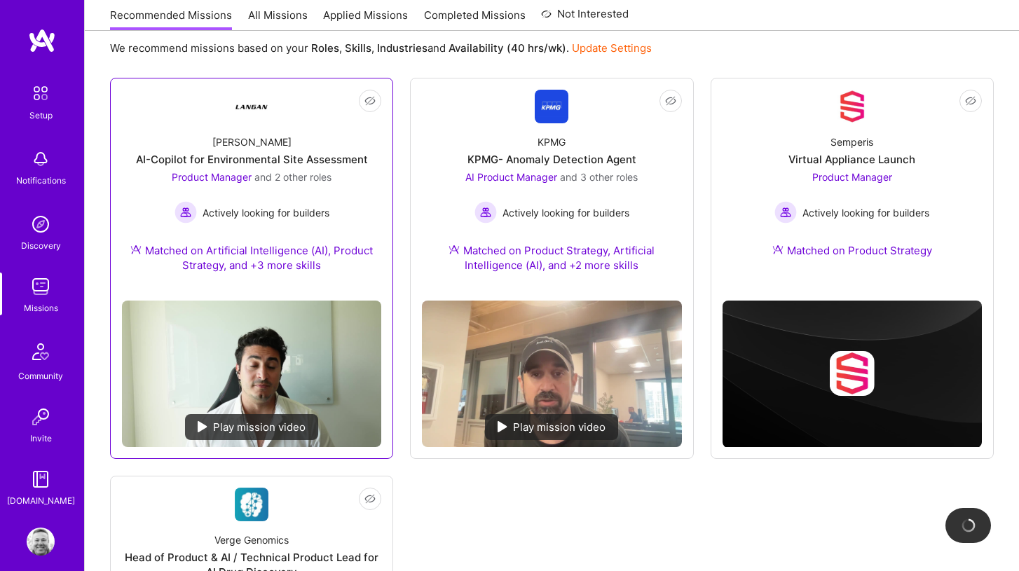
scroll to position [151, 0]
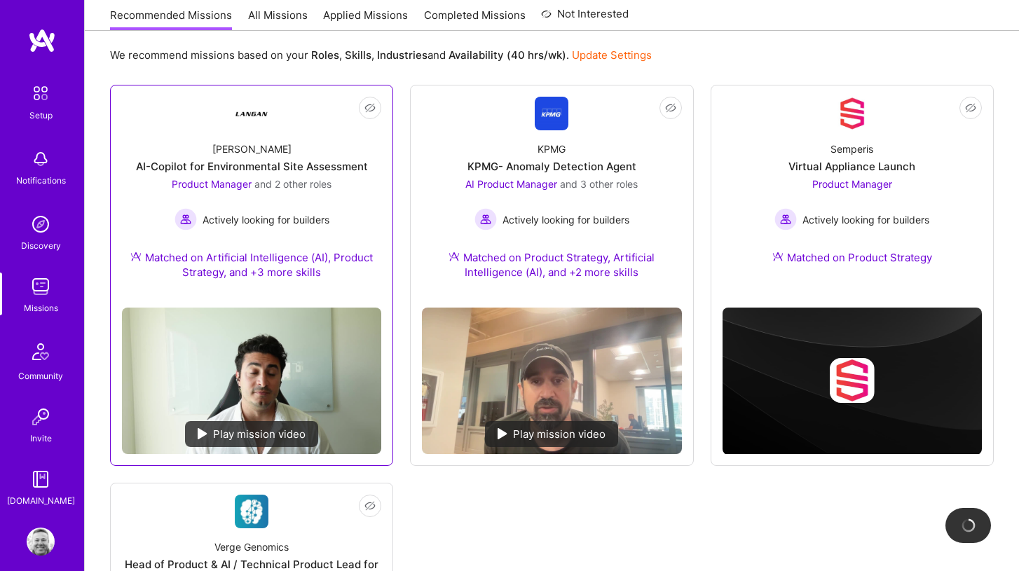
click at [266, 196] on div "Product Manager and 2 other roles Actively looking for builders" at bounding box center [252, 204] width 160 height 54
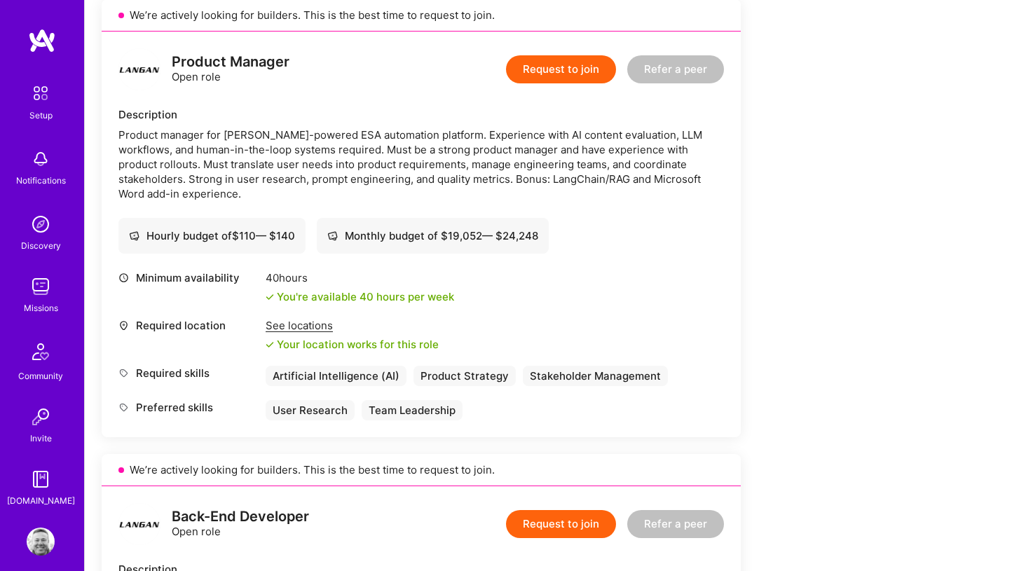
scroll to position [108, 0]
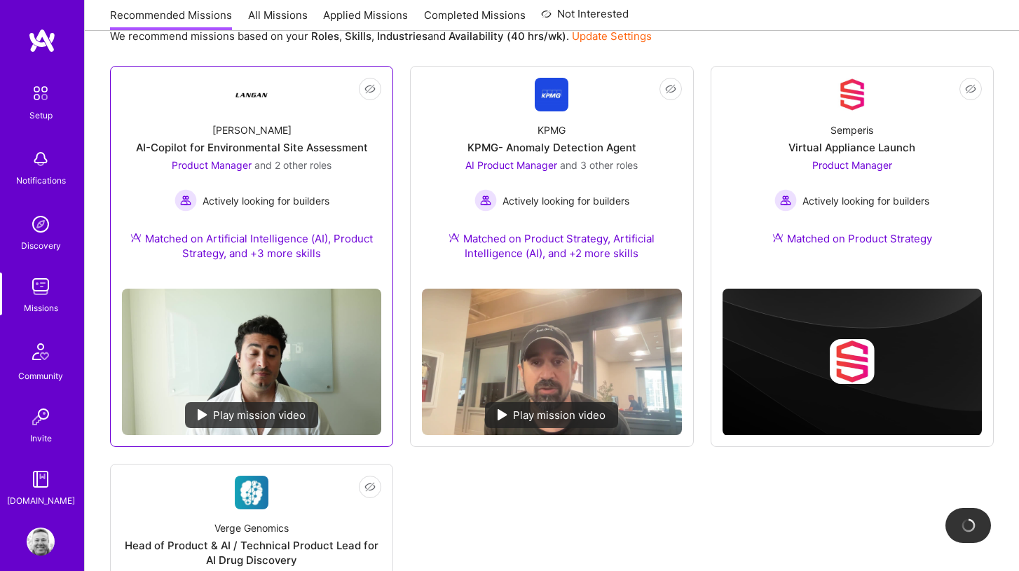
scroll to position [174, 0]
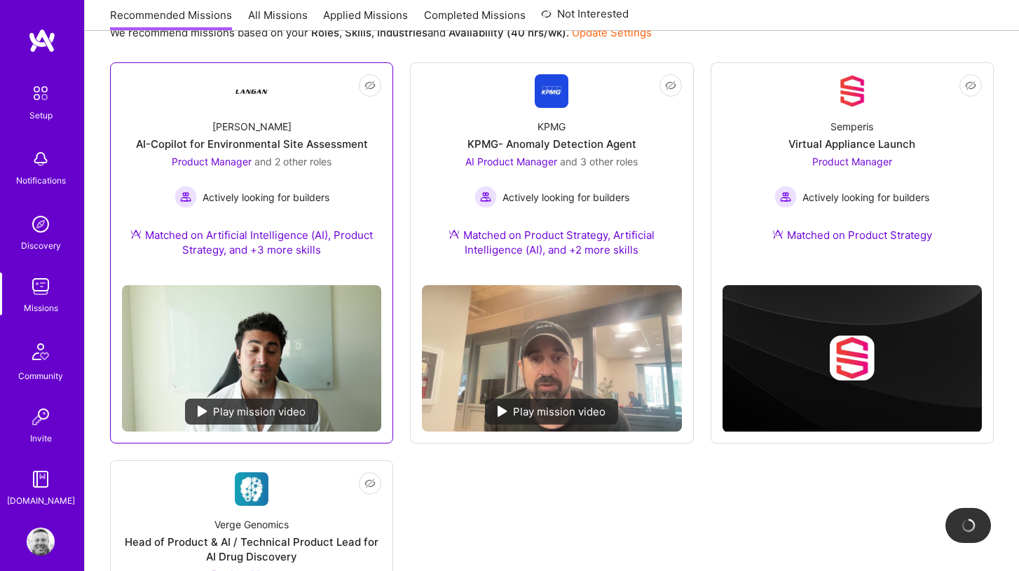
click at [254, 415] on div "Play mission video" at bounding box center [251, 412] width 133 height 26
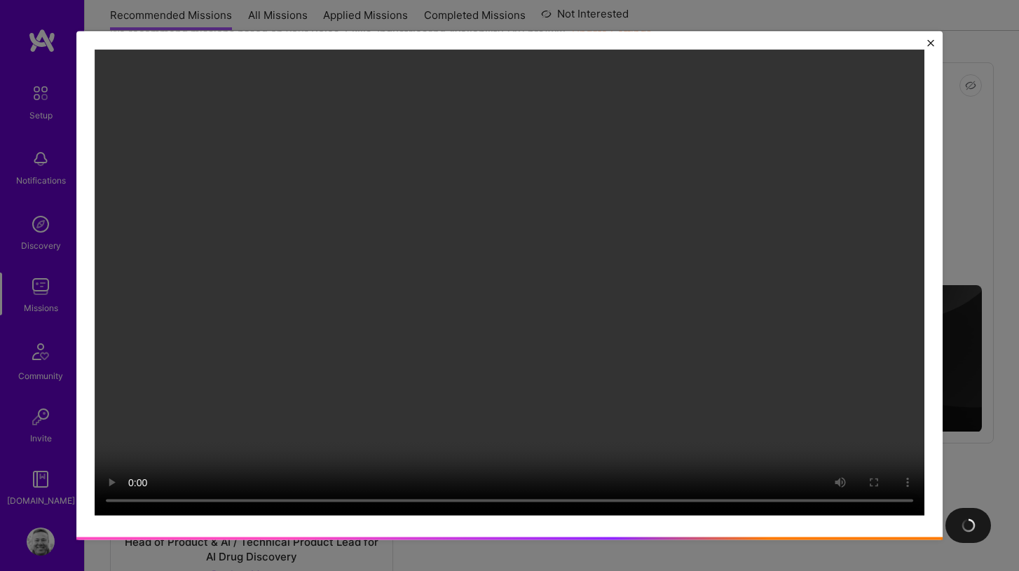
click at [934, 50] on div at bounding box center [509, 284] width 852 height 493
click at [933, 48] on button "Close" at bounding box center [930, 46] width 7 height 15
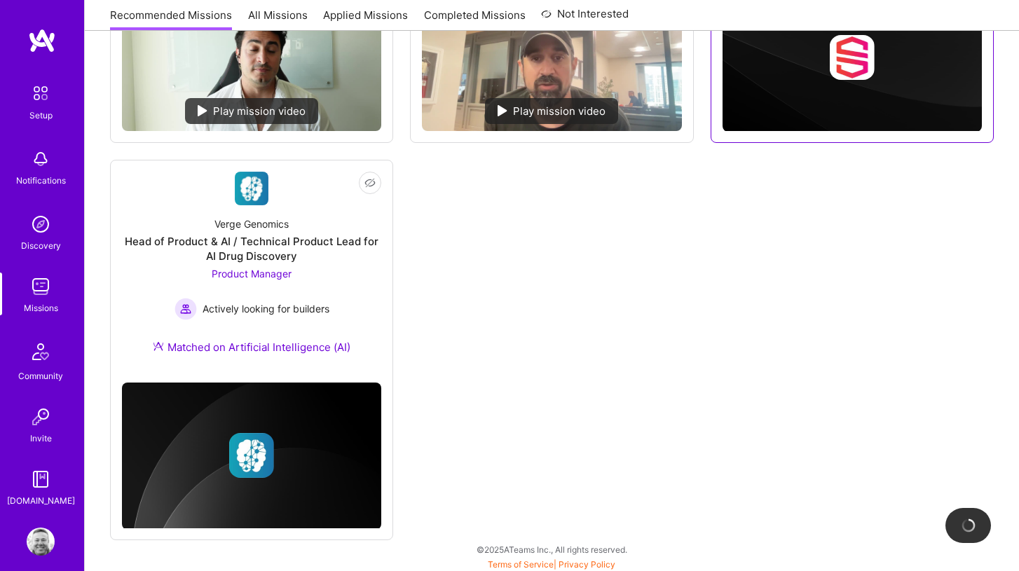
scroll to position [477, 0]
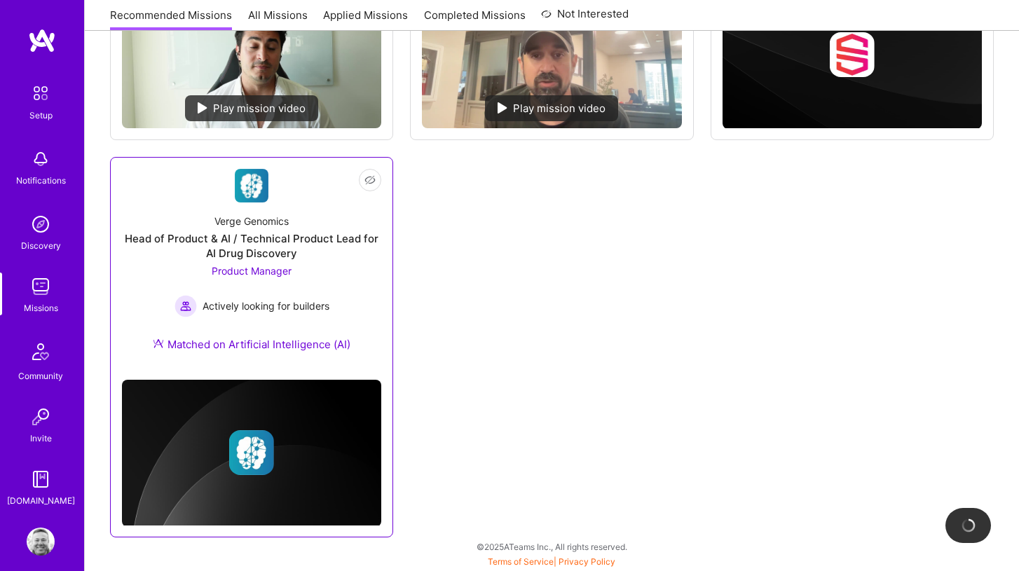
click at [243, 441] on img at bounding box center [251, 452] width 45 height 45
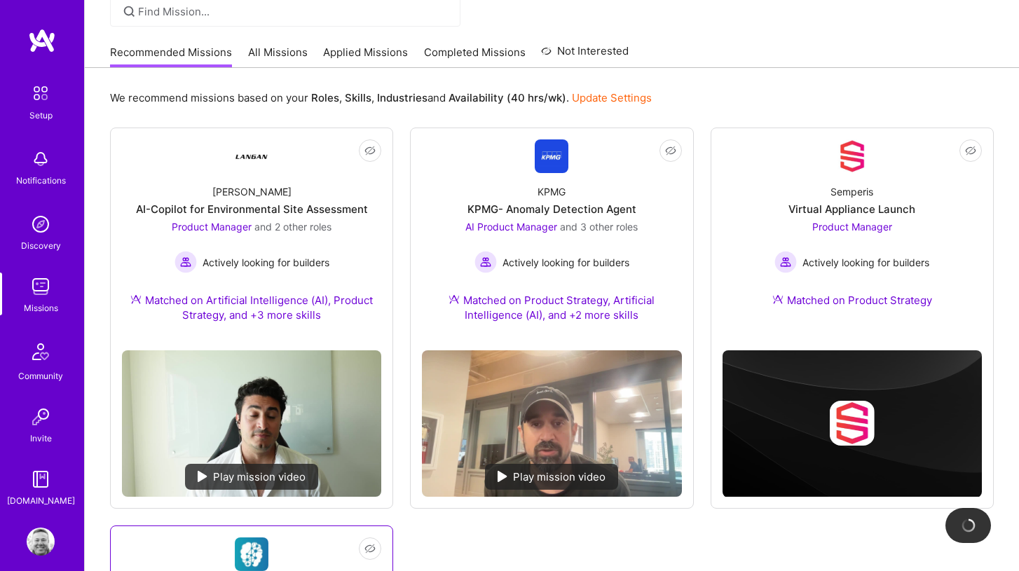
scroll to position [0, 0]
